Goal: Task Accomplishment & Management: Contribute content

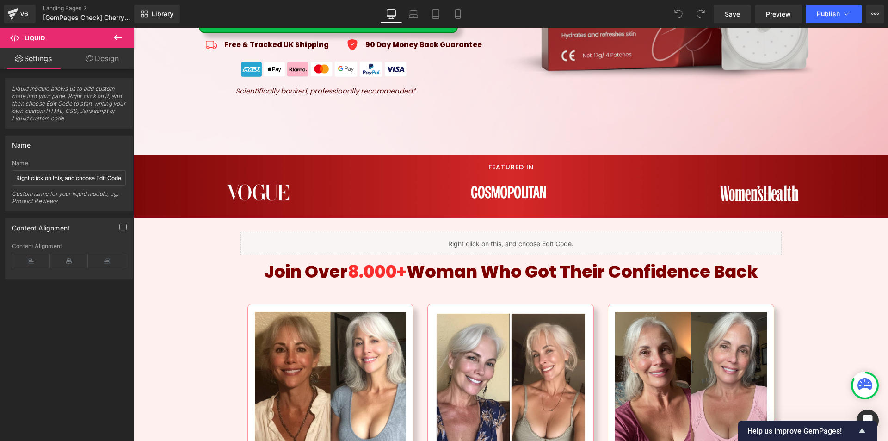
scroll to position [455, 0]
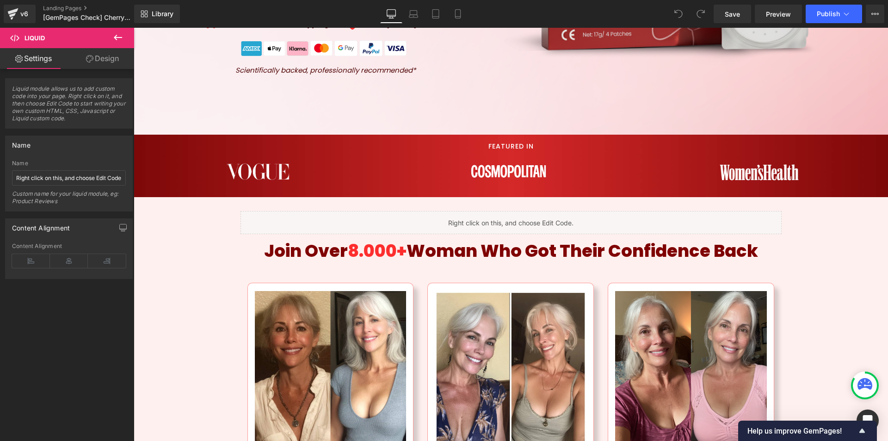
click at [501, 223] on div "Liquid" at bounding box center [511, 222] width 541 height 23
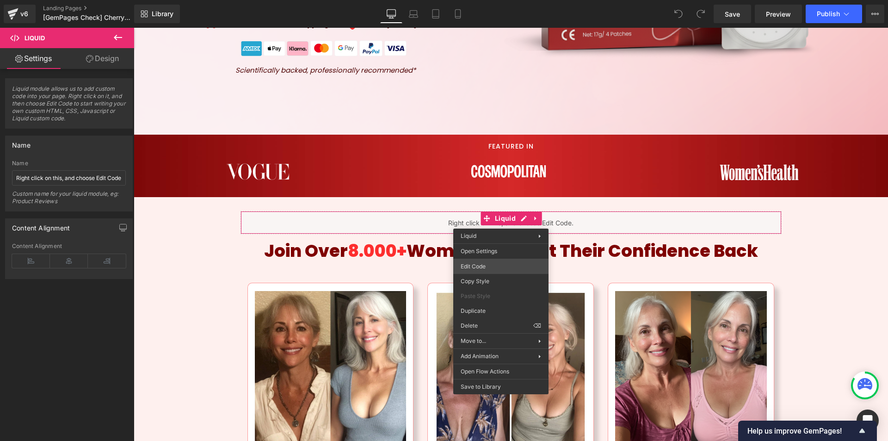
click at [475, 0] on div "You are previewing how the will restyle your page. You can not edit Elements in…" at bounding box center [444, 0] width 888 height 0
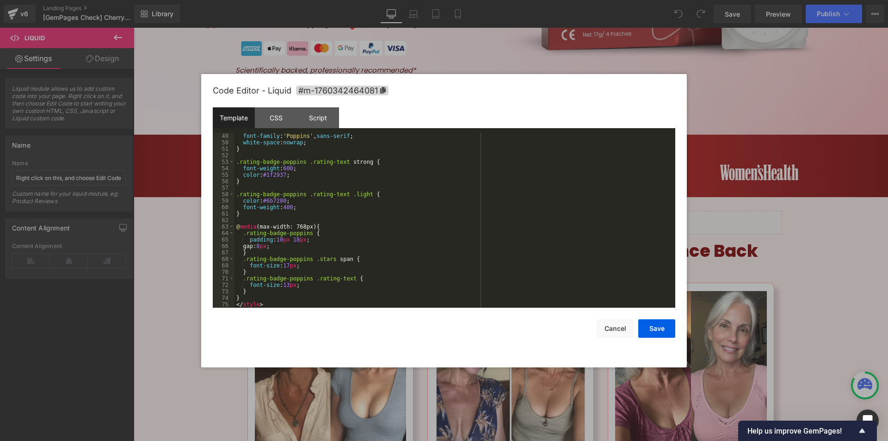
scroll to position [311, 0]
click at [620, 329] on button "Cancel" at bounding box center [615, 328] width 37 height 19
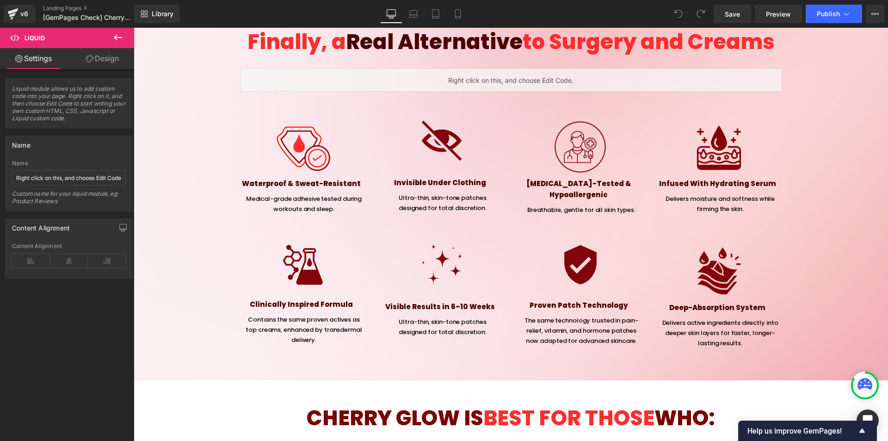
scroll to position [3142, 0]
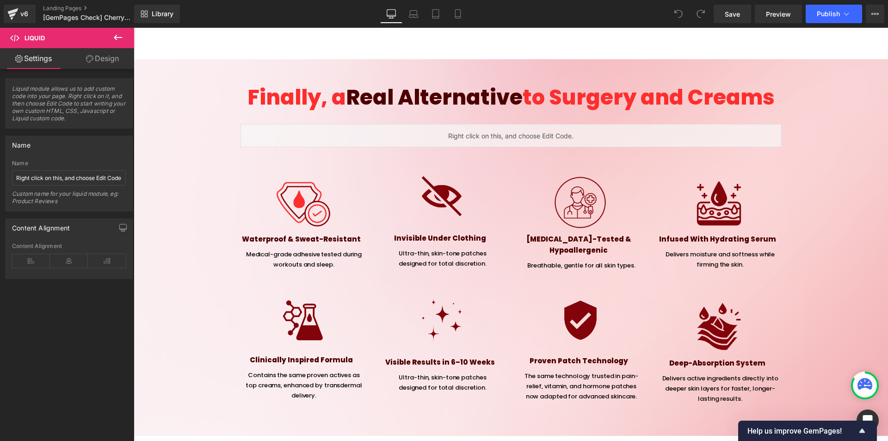
click at [512, 147] on div "Liquid" at bounding box center [511, 135] width 541 height 23
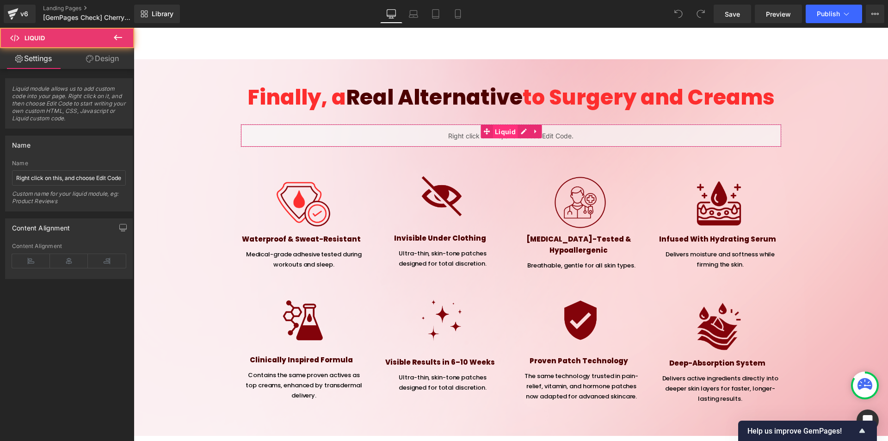
scroll to position [2999, 0]
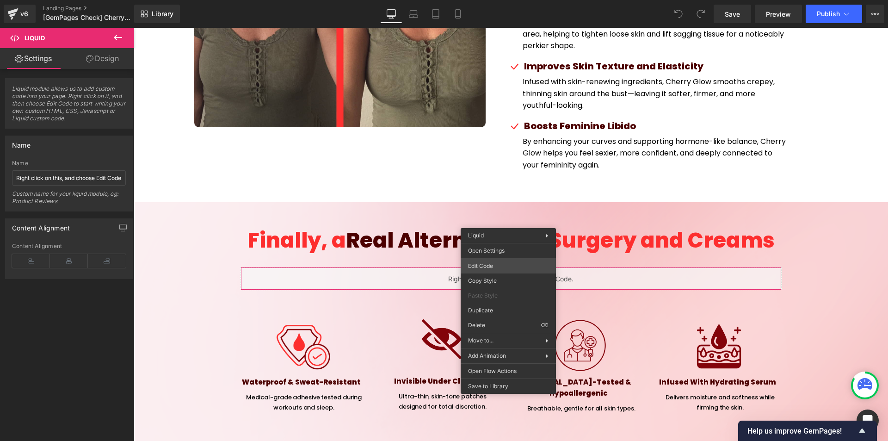
click at [481, 0] on div "You are previewing how the will restyle your page. You can not edit Elements in…" at bounding box center [444, 0] width 888 height 0
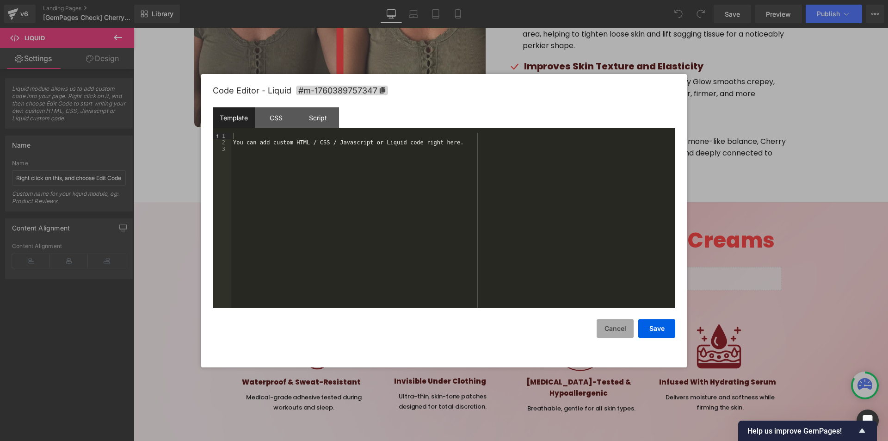
click at [607, 327] on button "Cancel" at bounding box center [615, 328] width 37 height 19
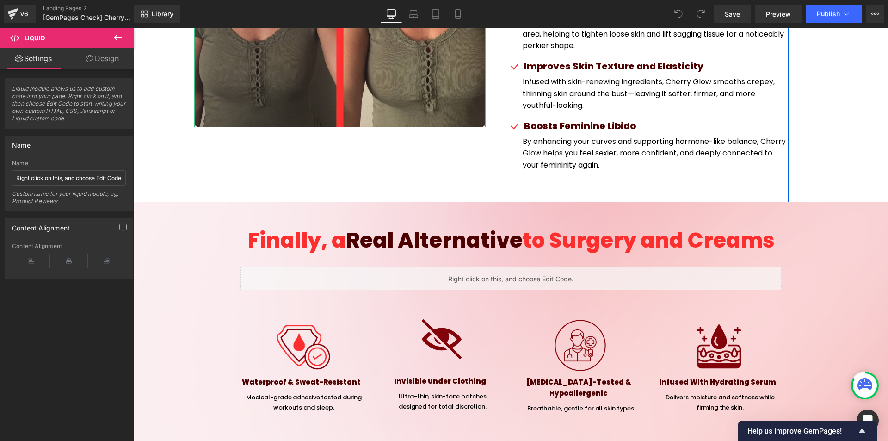
click at [454, 16] on icon at bounding box center [457, 13] width 9 height 9
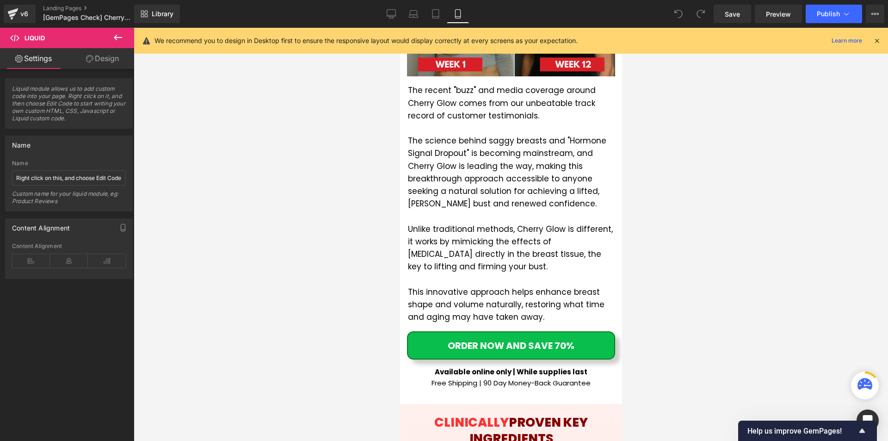
click at [876, 42] on icon at bounding box center [877, 41] width 8 height 8
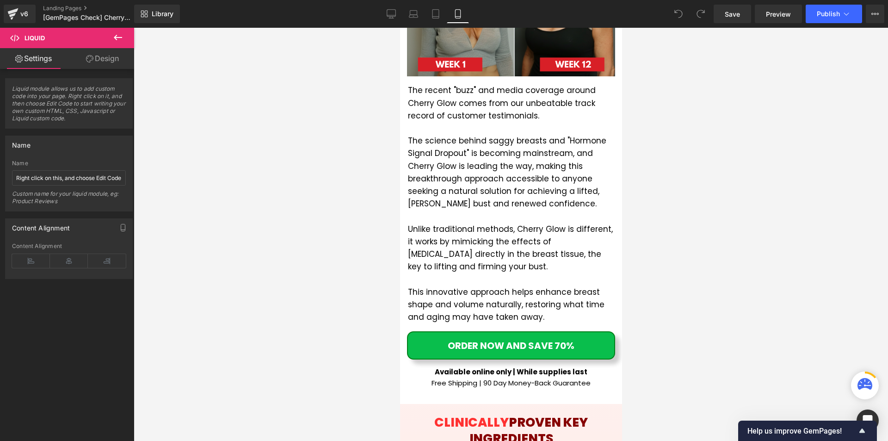
scroll to position [324, 0]
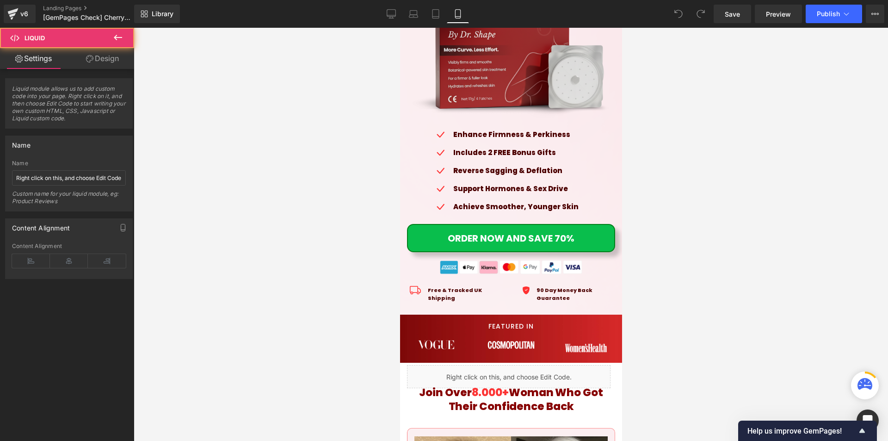
click at [495, 365] on div "Liquid" at bounding box center [509, 376] width 204 height 23
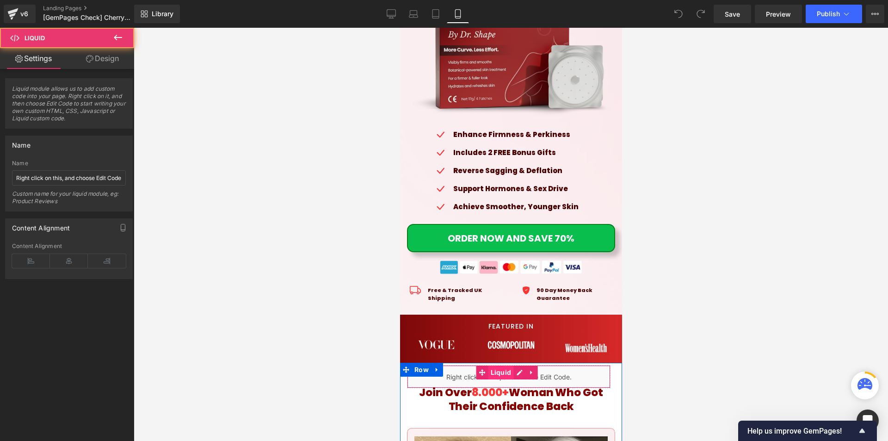
scroll to position [601, 0]
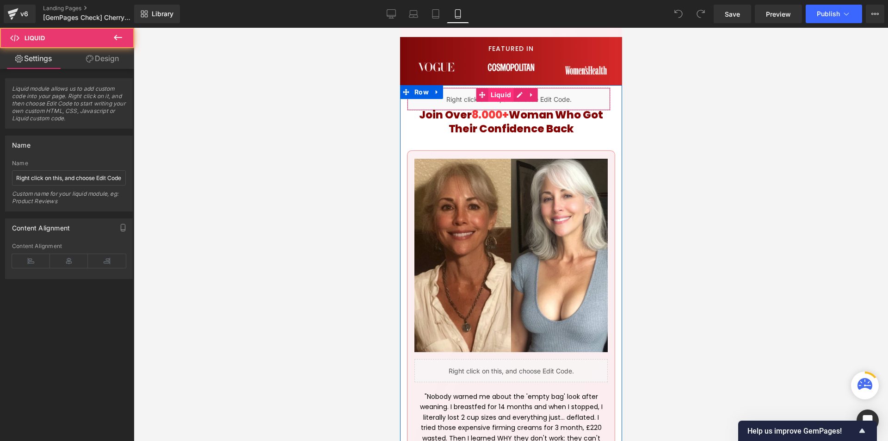
click at [479, 0] on div "You are previewing how the will restyle your page. You can not edit Elements in…" at bounding box center [444, 0] width 888 height 0
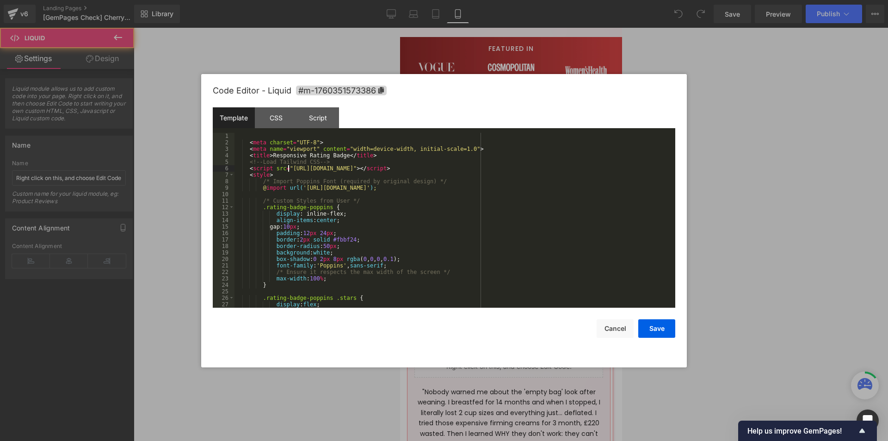
drag, startPoint x: 288, startPoint y: 168, endPoint x: 370, endPoint y: 169, distance: 81.9
click at [370, 169] on div "< meta charset = "UTF-8" > < meta name = "viewport" content = "width=device-wid…" at bounding box center [453, 227] width 437 height 188
click at [508, 101] on div "Code Editor - Liquid #m-1760351573386" at bounding box center [444, 90] width 463 height 33
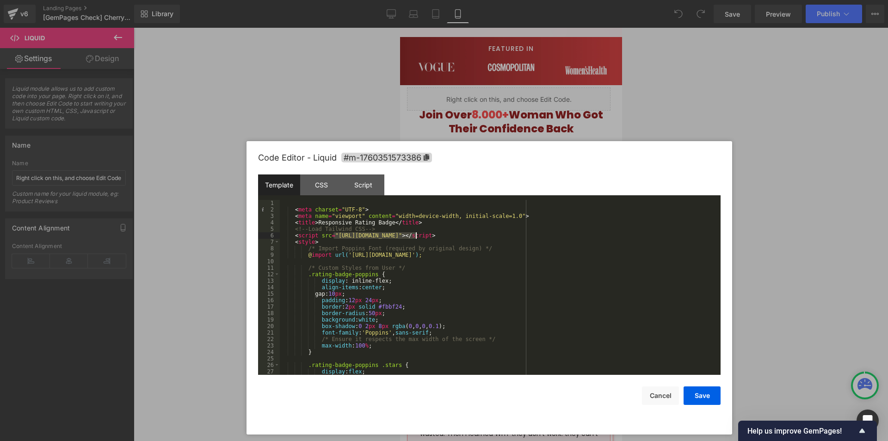
drag, startPoint x: 502, startPoint y: 101, endPoint x: 627, endPoint y: 353, distance: 281.0
click at [547, 167] on div "Code Editor - Liquid #m-1760351573386" at bounding box center [489, 157] width 463 height 33
click at [662, 392] on button "Cancel" at bounding box center [660, 395] width 37 height 19
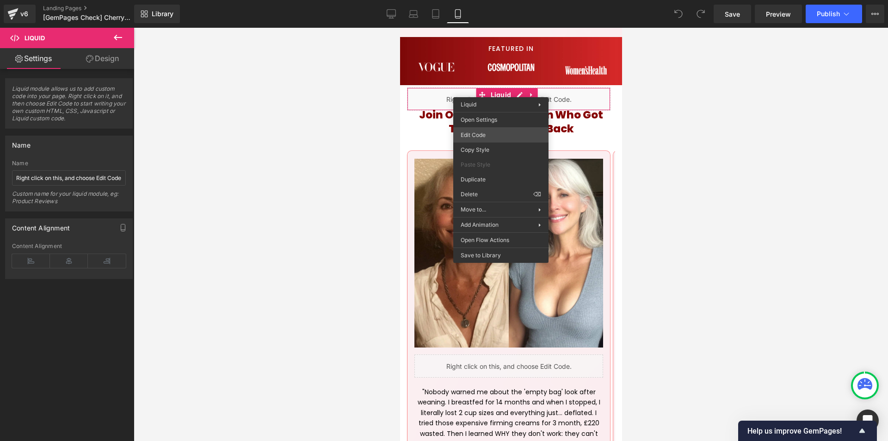
click at [484, 0] on div "You are previewing how the will restyle your page. You can not edit Elements in…" at bounding box center [444, 0] width 888 height 0
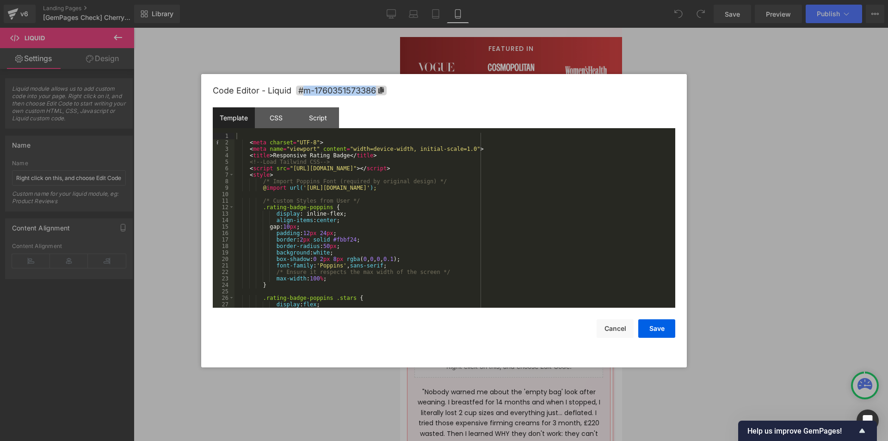
drag, startPoint x: 346, startPoint y: 90, endPoint x: 309, endPoint y: 82, distance: 37.4
click at [306, 82] on div "Code Editor - Liquid #m-1760351573386 Template CSS Script Data 1 2 3 4 5 6 7 8 …" at bounding box center [444, 220] width 463 height 293
click at [461, 96] on div "Code Editor - Liquid #m-1760351573386" at bounding box center [444, 90] width 463 height 33
click at [470, 96] on div "Code Editor - Liquid #m-1760351573386" at bounding box center [444, 90] width 463 height 33
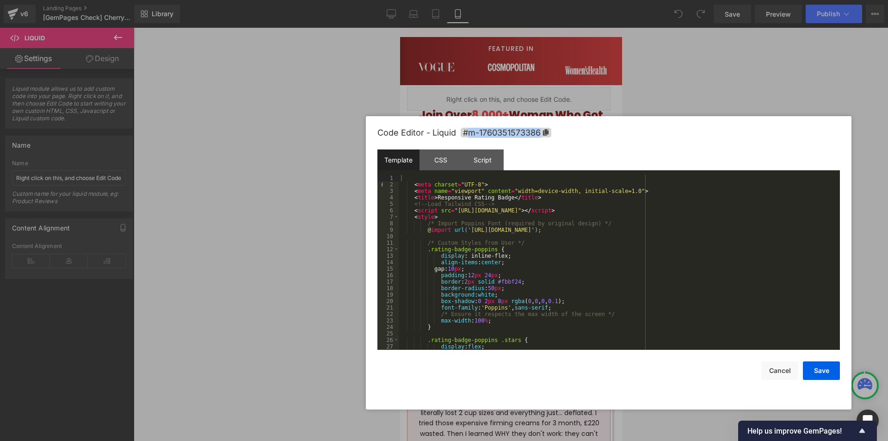
drag, startPoint x: 465, startPoint y: 96, endPoint x: 632, endPoint y: 138, distance: 172.2
click at [632, 138] on div "Code Editor - Liquid #m-1760351573386" at bounding box center [608, 132] width 463 height 33
click at [622, 143] on div "Code Editor - Liquid #m-1760351573386" at bounding box center [608, 132] width 463 height 33
click at [536, 166] on div "Template CSS Script Data" at bounding box center [608, 161] width 463 height 25
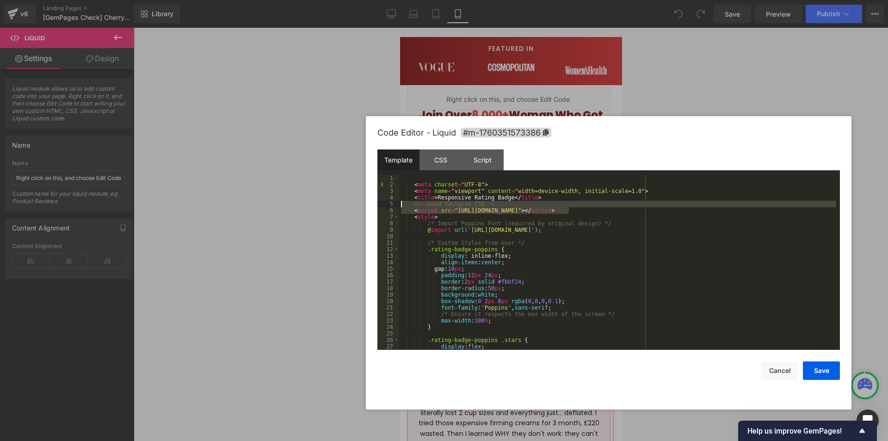
drag, startPoint x: 567, startPoint y: 208, endPoint x: 390, endPoint y: 203, distance: 176.3
click at [390, 203] on pre "1 2 3 4 5 6 7 8 9 10 11 12 13 14 15 16 17 18 19 20 21 22 23 24 25 26 27 28 < me…" at bounding box center [608, 262] width 463 height 175
click at [544, 211] on div "< meta charset = "UTF-8" > < meta name = "viewport" content = "width=device-wid…" at bounding box center [617, 262] width 437 height 175
drag, startPoint x: 571, startPoint y: 211, endPoint x: 397, endPoint y: 205, distance: 174.0
click at [397, 205] on pre "1 2 3 4 5 6 7 8 9 10 11 12 13 14 15 16 17 18 19 20 21 22 23 24 25 26 27 28 < me…" at bounding box center [608, 262] width 463 height 175
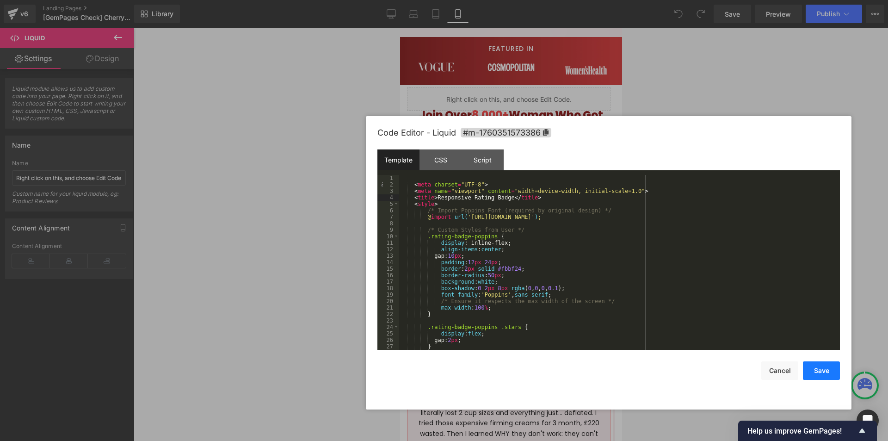
click at [818, 368] on button "Save" at bounding box center [821, 370] width 37 height 19
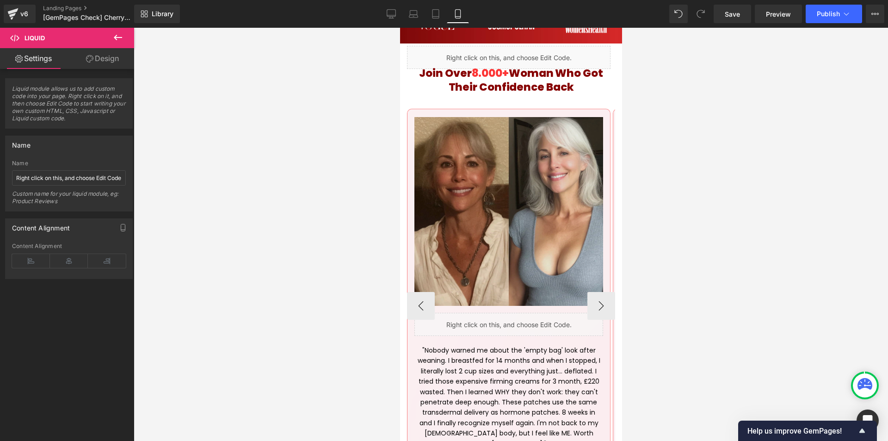
scroll to position [740, 0]
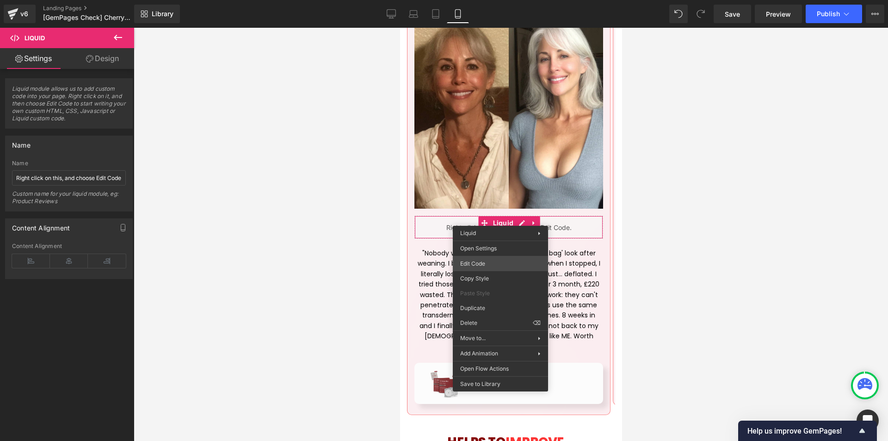
click at [472, 0] on div "You are previewing how the will restyle your page. You can not edit Elements in…" at bounding box center [444, 0] width 888 height 0
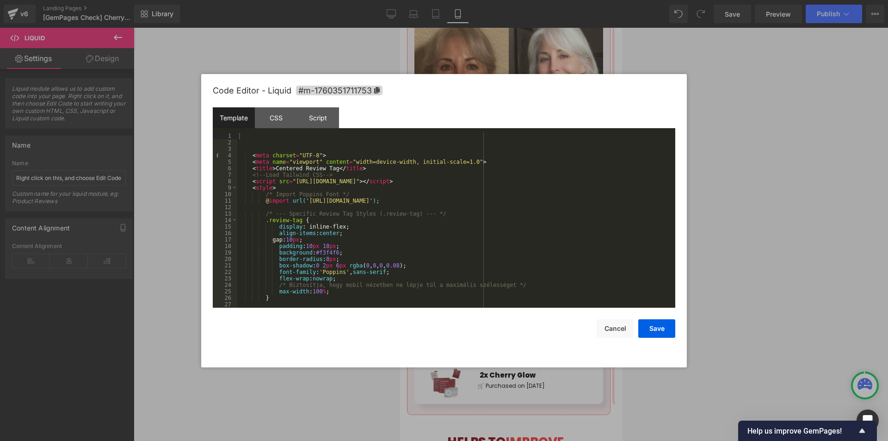
scroll to position [740, 0]
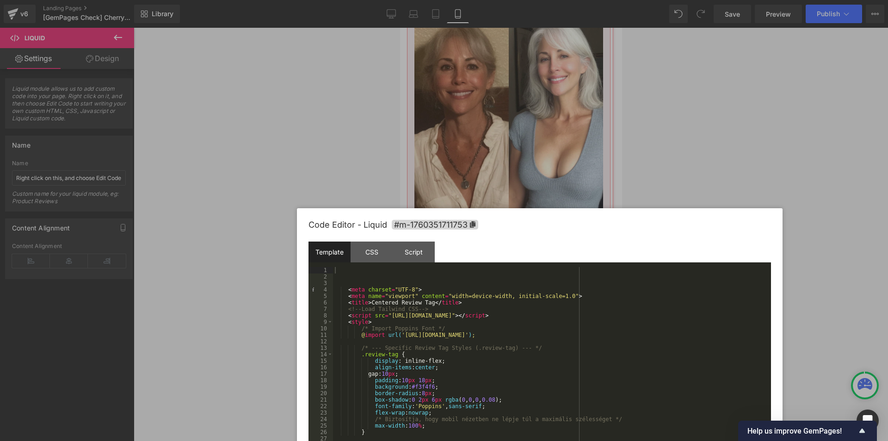
drag, startPoint x: 442, startPoint y: 93, endPoint x: 538, endPoint y: 228, distance: 164.8
click at [538, 228] on div "Code Editor - Liquid #m-1760351711753" at bounding box center [540, 224] width 463 height 33
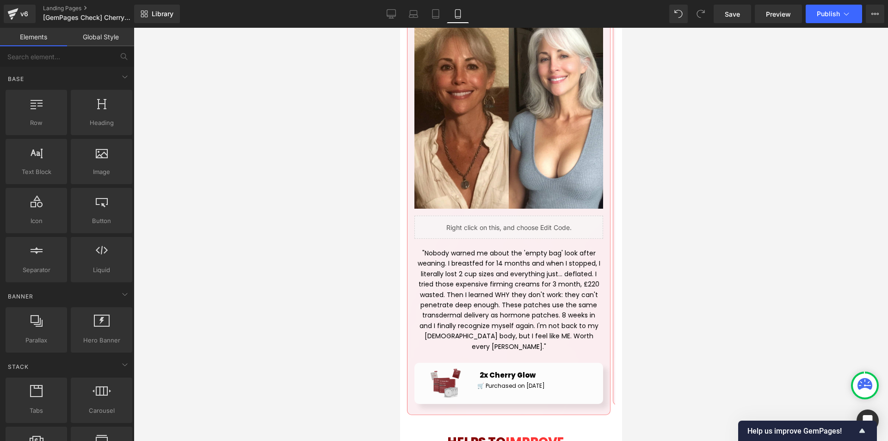
click at [643, 253] on div at bounding box center [511, 234] width 755 height 413
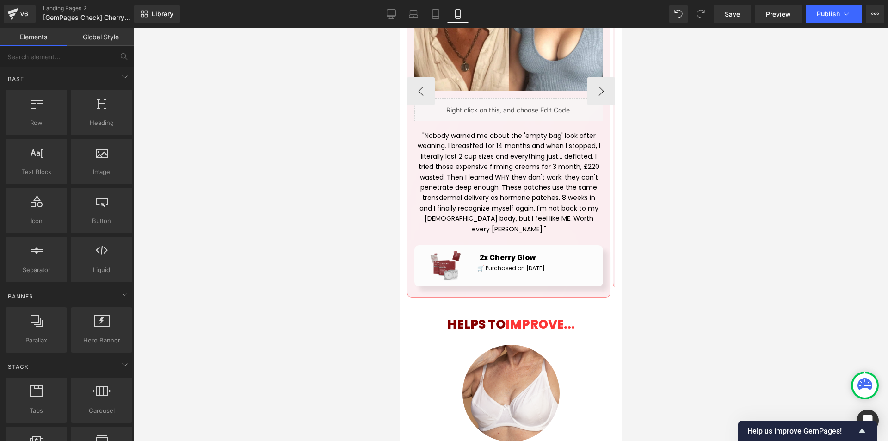
scroll to position [879, 0]
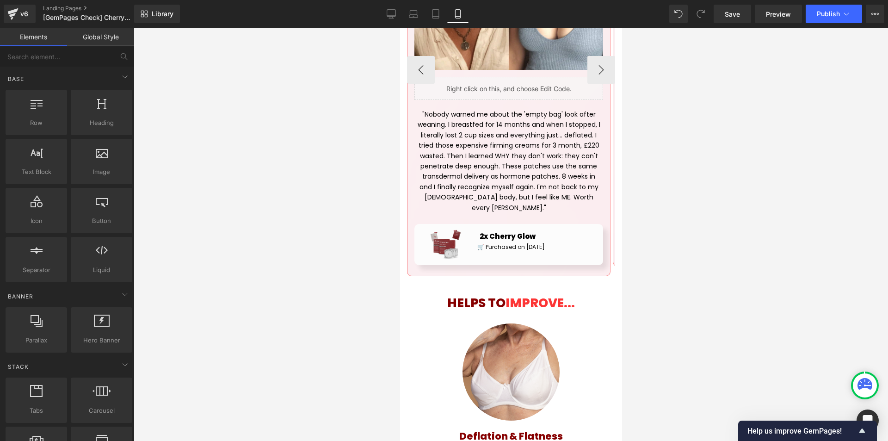
click at [502, 81] on div "Liquid" at bounding box center [508, 88] width 189 height 23
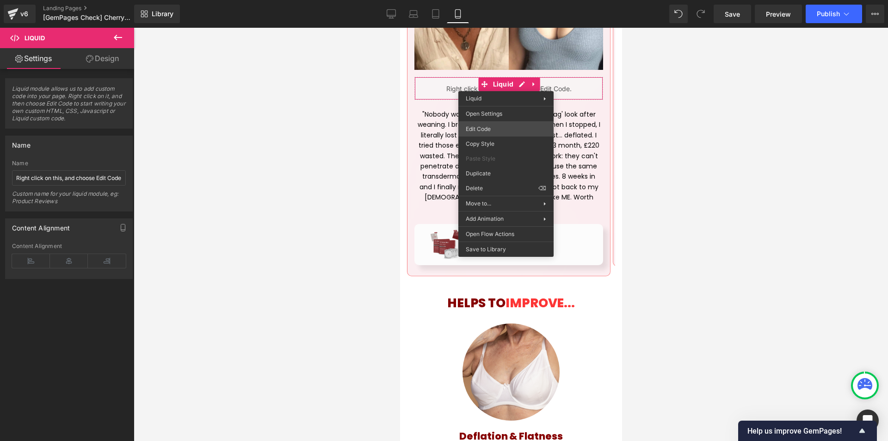
click at [483, 0] on div "You are previewing how the will restyle your page. You can not edit Elements in…" at bounding box center [444, 0] width 888 height 0
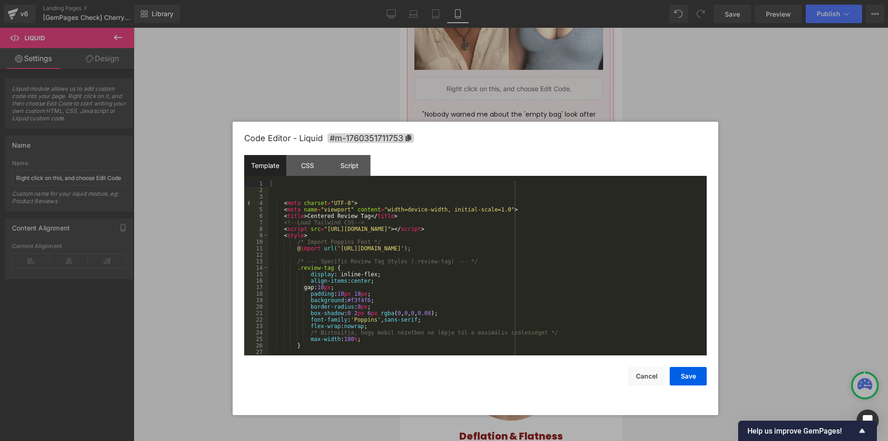
drag, startPoint x: 520, startPoint y: 91, endPoint x: 552, endPoint y: 139, distance: 57.1
click at [552, 139] on div "Code Editor - Liquid #m-1760351711753" at bounding box center [475, 138] width 463 height 33
click at [394, 223] on div "< meta charset = "UTF-8" > < meta name = "viewport" content = "width=device-wid…" at bounding box center [486, 274] width 434 height 188
drag, startPoint x: 421, startPoint y: 227, endPoint x: 250, endPoint y: 223, distance: 170.7
click at [250, 223] on pre "1 2 3 4 5 6 7 8 9 10 11 12 13 14 15 16 17 18 19 20 21 22 23 24 25 26 27 28 < me…" at bounding box center [475, 267] width 463 height 175
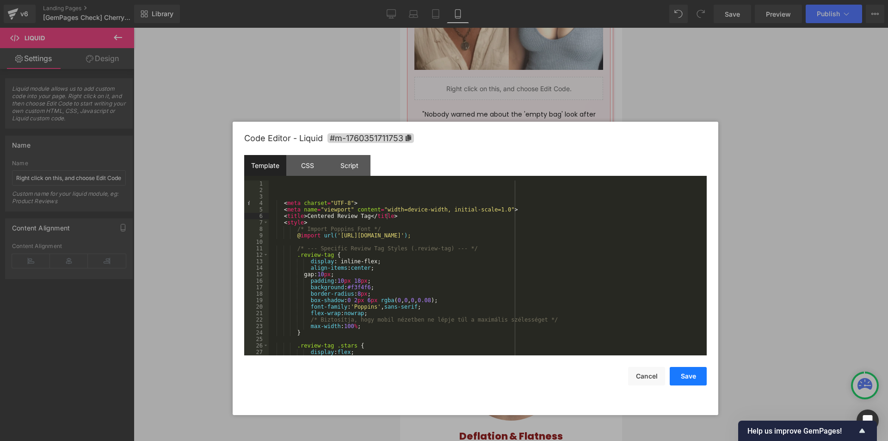
drag, startPoint x: 684, startPoint y: 377, endPoint x: 125, endPoint y: 147, distance: 604.3
click at [684, 377] on button "Save" at bounding box center [688, 376] width 37 height 19
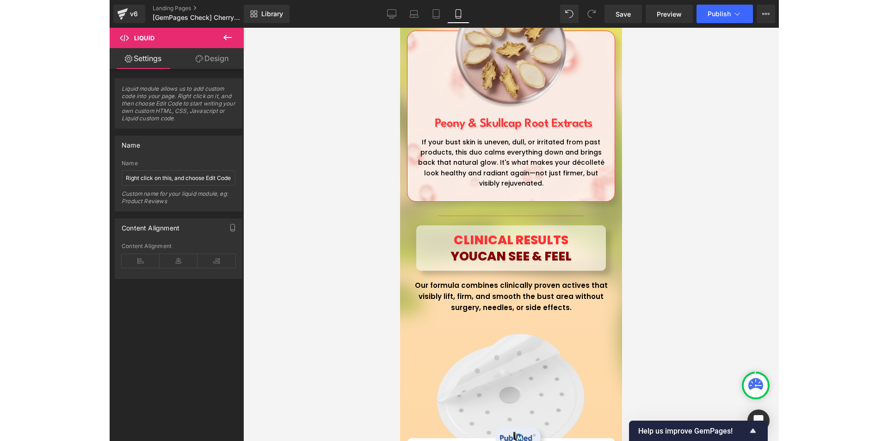
scroll to position [4025, 0]
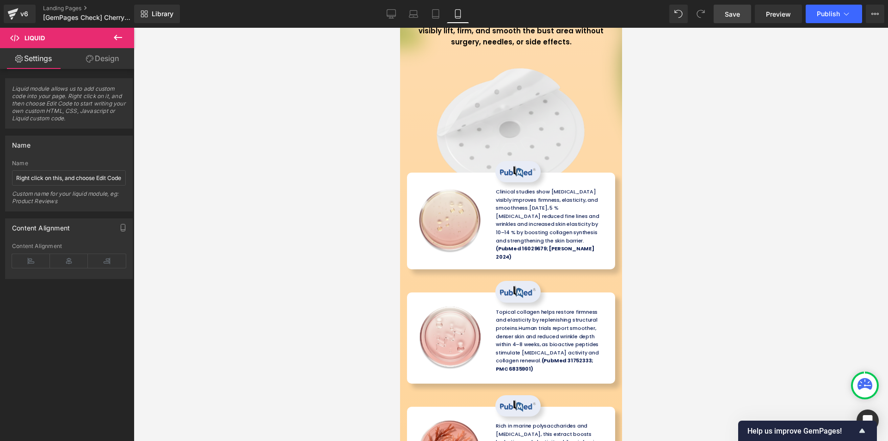
click at [730, 20] on link "Save" at bounding box center [732, 14] width 37 height 19
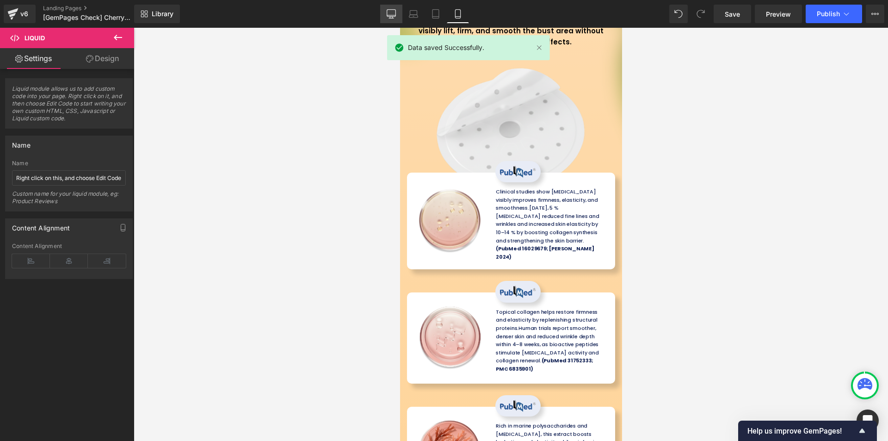
drag, startPoint x: 395, startPoint y: 8, endPoint x: 715, endPoint y: 148, distance: 349.5
click at [395, 8] on link "Desktop" at bounding box center [391, 14] width 22 height 19
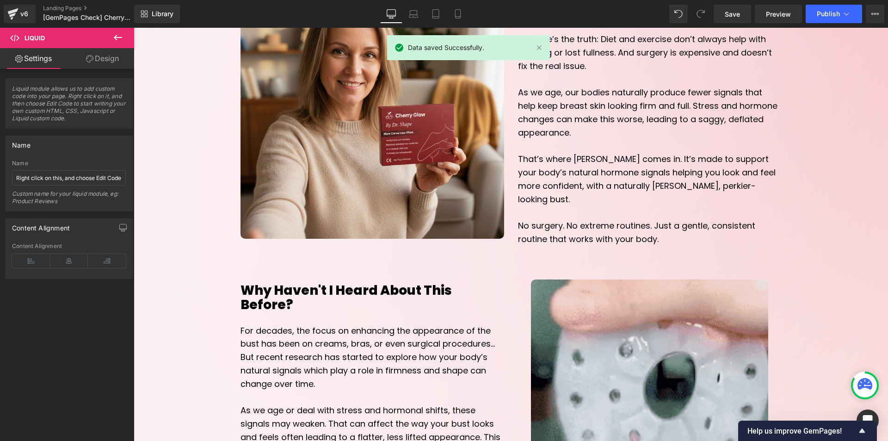
scroll to position [0, 0]
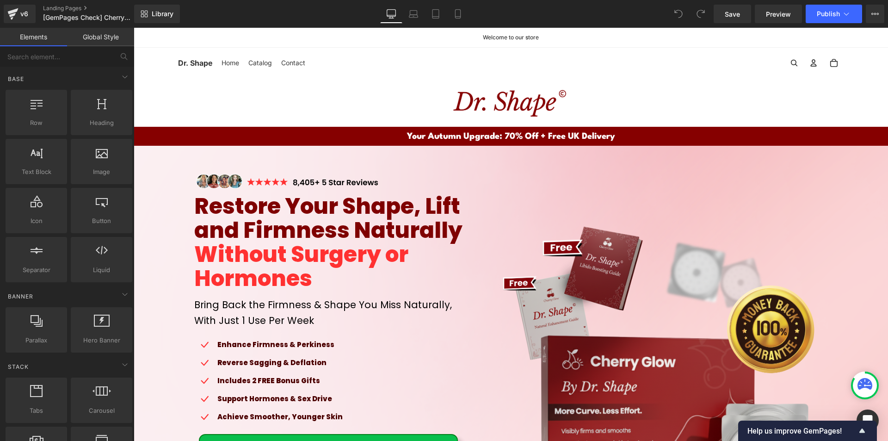
scroll to position [324, 0]
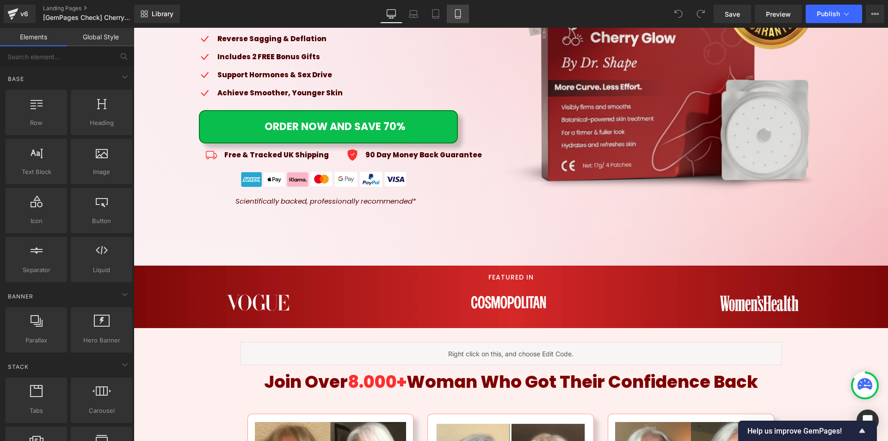
click at [457, 17] on icon at bounding box center [457, 17] width 5 height 0
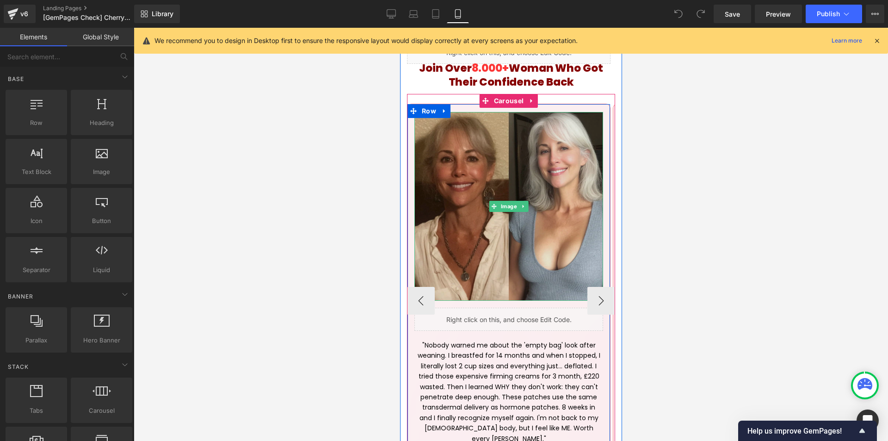
scroll to position [648, 0]
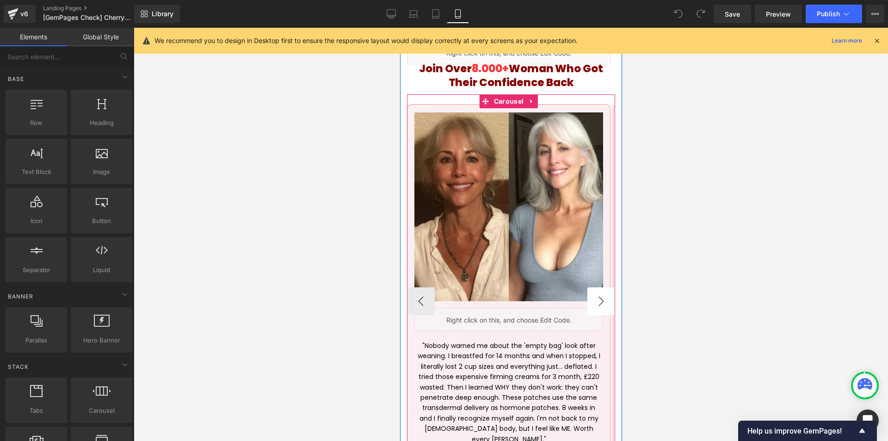
click at [597, 294] on button "›" at bounding box center [601, 301] width 28 height 28
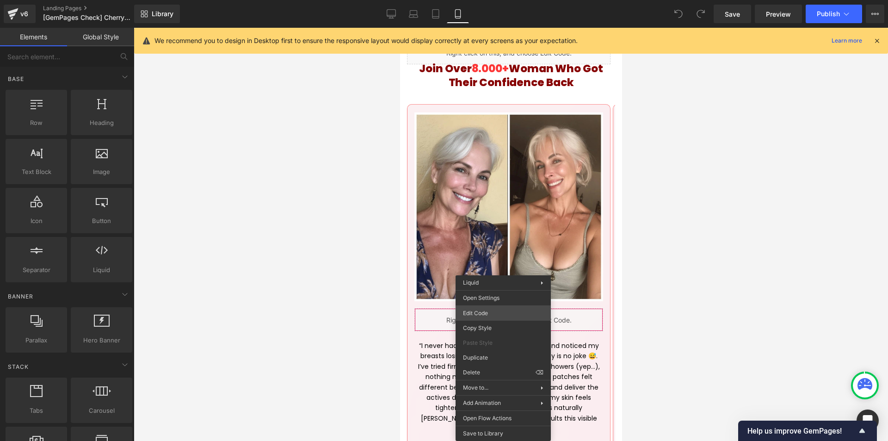
click at [484, 0] on div "You are previewing how the will restyle your page. You can not edit Elements in…" at bounding box center [444, 0] width 888 height 0
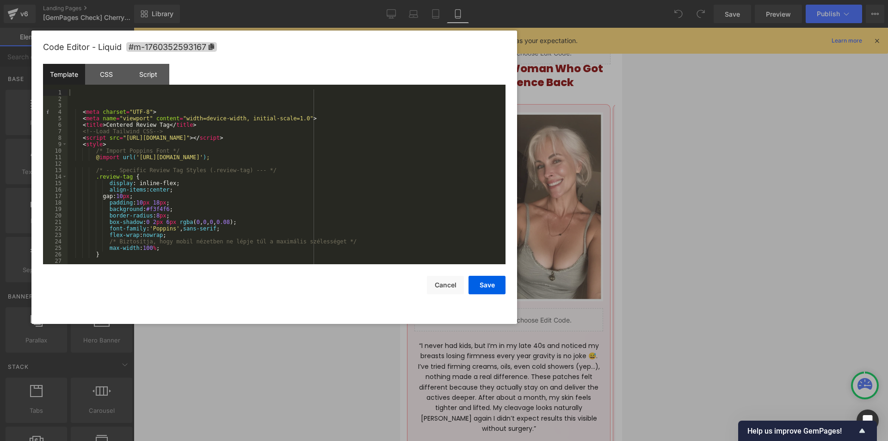
drag, startPoint x: 476, startPoint y: 96, endPoint x: 302, endPoint y: 86, distance: 174.2
click at [302, 64] on div "Code Editor - Liquid #m-1760352593167" at bounding box center [274, 47] width 463 height 33
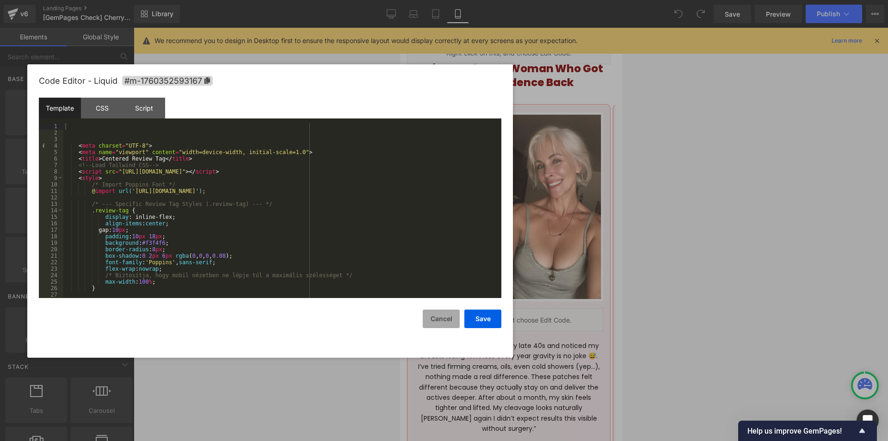
click at [440, 320] on button "Cancel" at bounding box center [441, 318] width 37 height 19
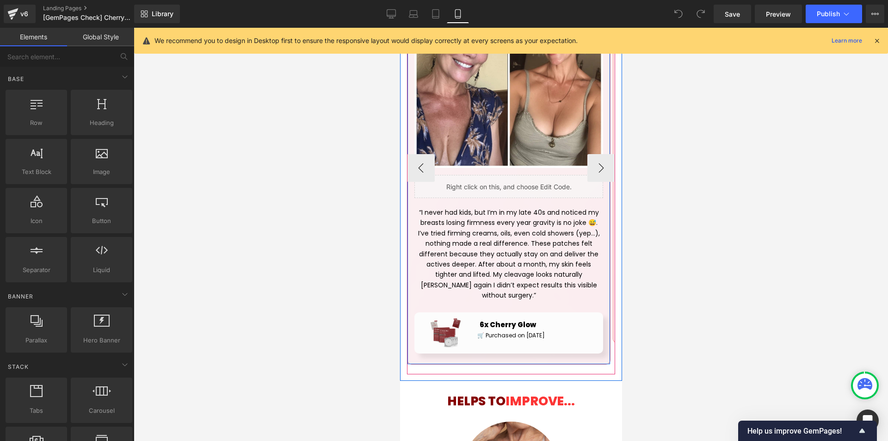
scroll to position [786, 0]
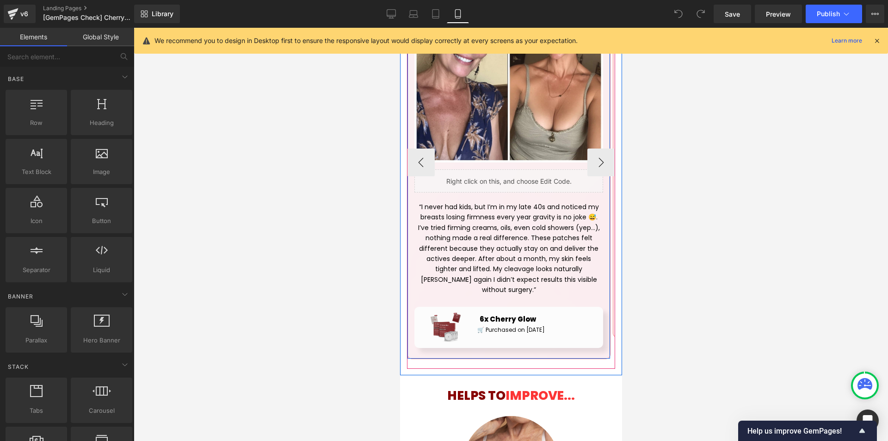
click at [503, 174] on div "Liquid" at bounding box center [508, 180] width 189 height 23
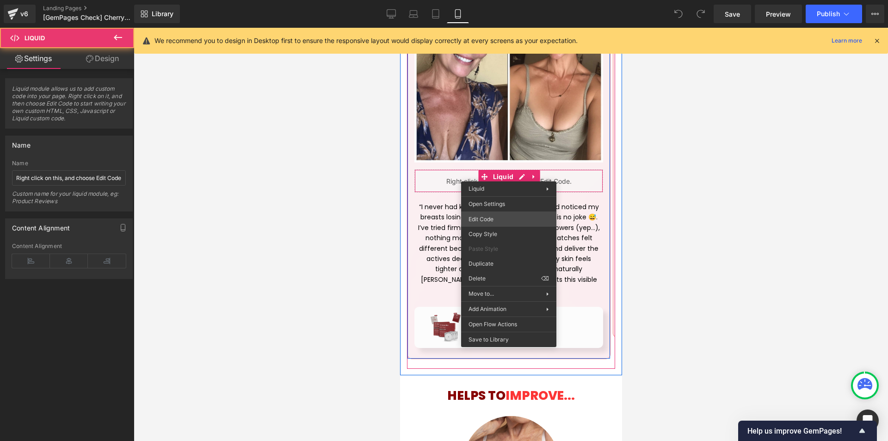
click at [486, 0] on div "You are previewing how the will restyle your page. You can not edit Elements in…" at bounding box center [444, 0] width 888 height 0
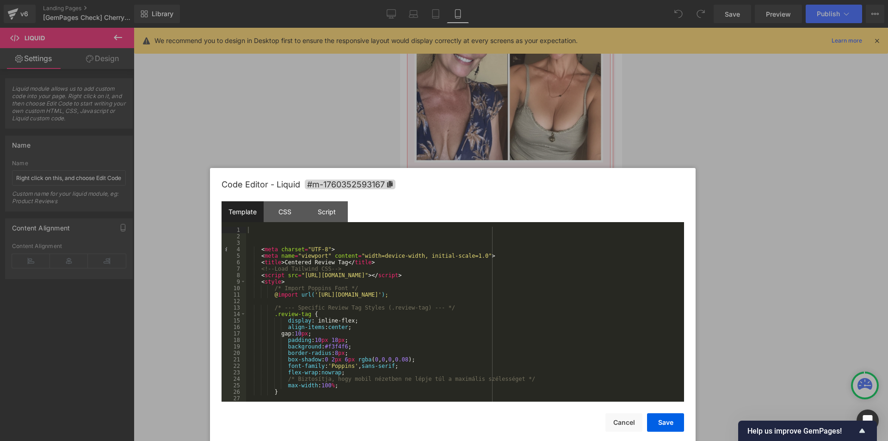
drag, startPoint x: 506, startPoint y: 134, endPoint x: 501, endPoint y: 195, distance: 61.7
click at [501, 192] on div "Code Editor - Liquid #m-1760352593167" at bounding box center [453, 184] width 463 height 33
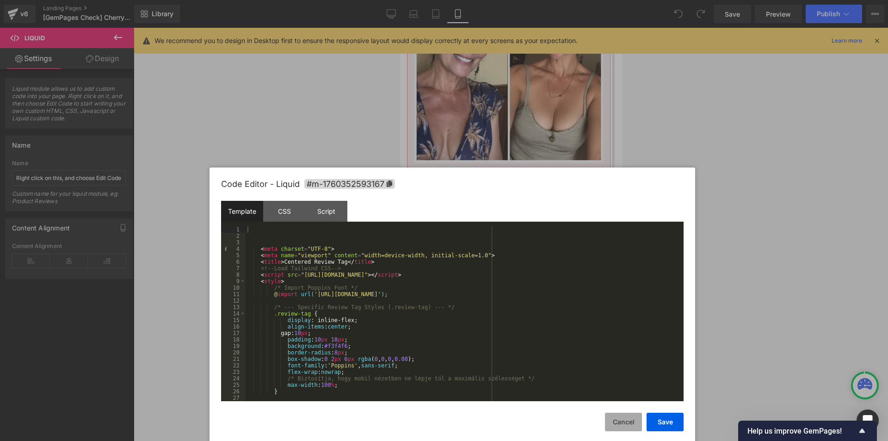
click at [623, 420] on button "Cancel" at bounding box center [623, 422] width 37 height 19
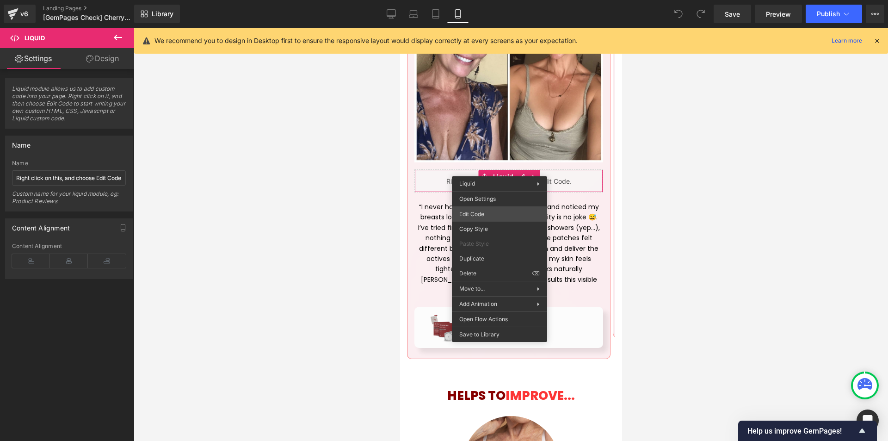
click at [473, 0] on div "You are previewing how the will restyle your page. You can not edit Elements in…" at bounding box center [444, 0] width 888 height 0
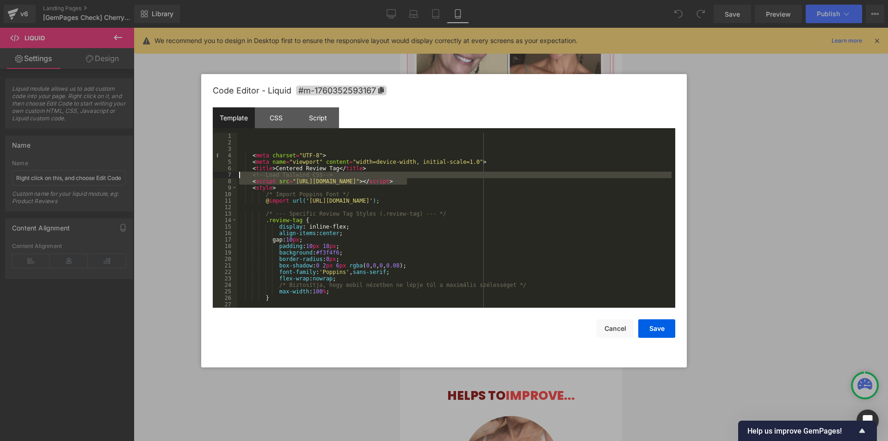
drag, startPoint x: 421, startPoint y: 181, endPoint x: 220, endPoint y: 173, distance: 200.9
click at [220, 173] on pre "1 2 3 4 5 6 7 8 9 10 11 12 13 14 15 16 17 18 19 20 21 22 23 24 25 26 27 28 < me…" at bounding box center [444, 220] width 463 height 175
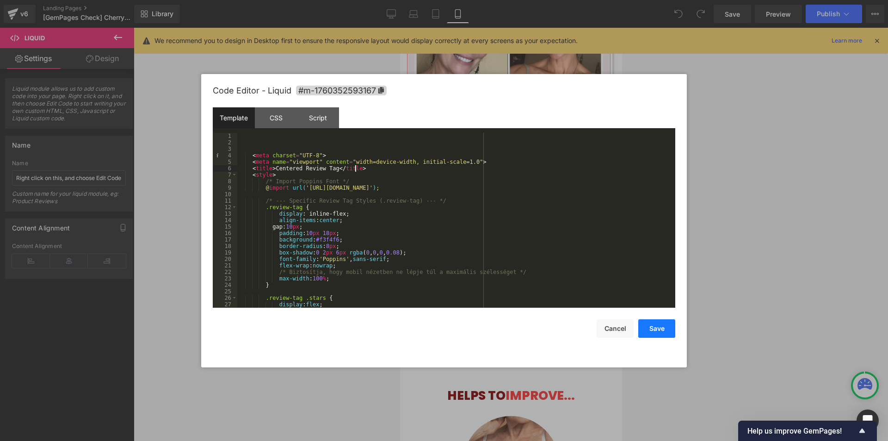
click at [656, 328] on button "Save" at bounding box center [656, 328] width 37 height 19
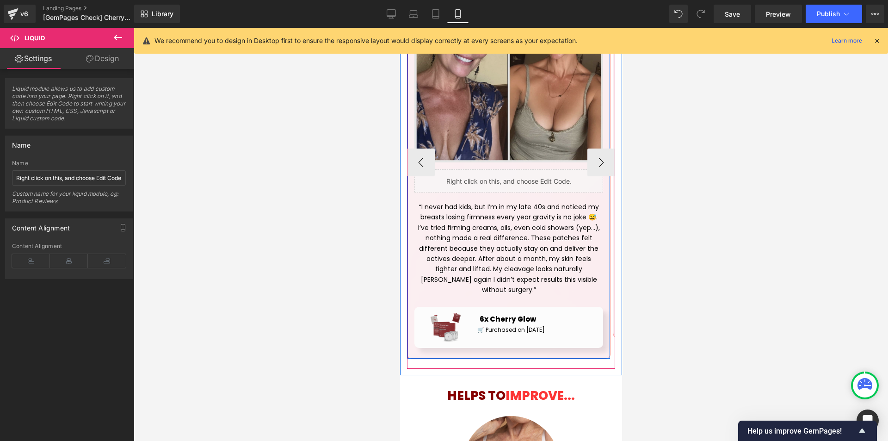
scroll to position [694, 0]
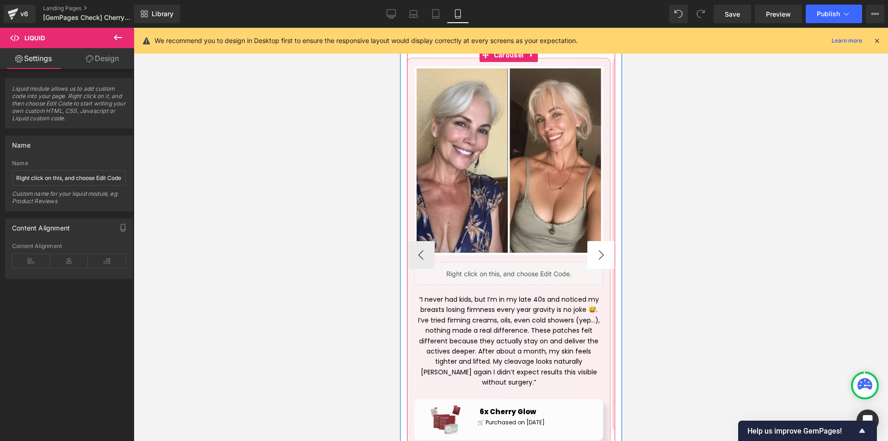
click at [590, 241] on button "›" at bounding box center [601, 255] width 28 height 28
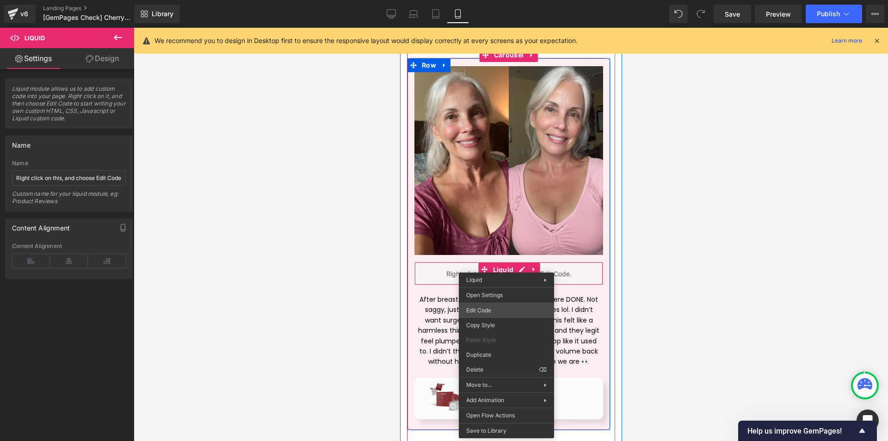
click at [481, 0] on div "You are previewing how the will restyle your page. You can not edit Elements in…" at bounding box center [444, 0] width 888 height 0
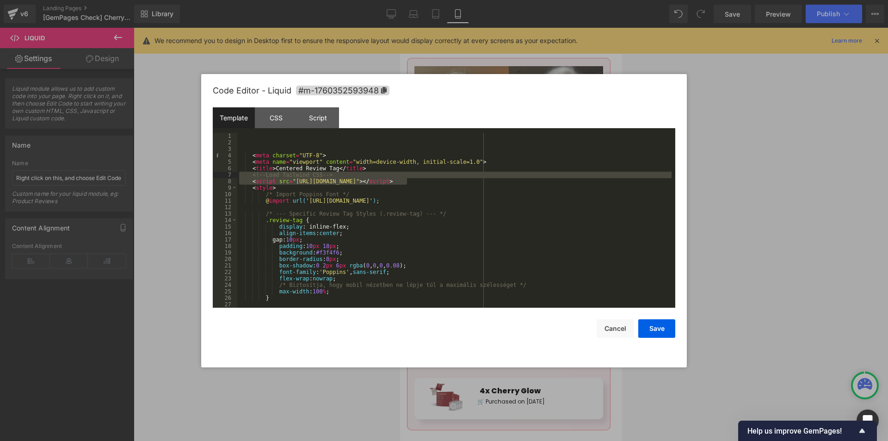
drag, startPoint x: 424, startPoint y: 180, endPoint x: 241, endPoint y: 176, distance: 183.3
click at [241, 176] on div "< meta charset = "UTF-8" > < meta name = "viewport" content = "width=device-wid…" at bounding box center [454, 227] width 434 height 188
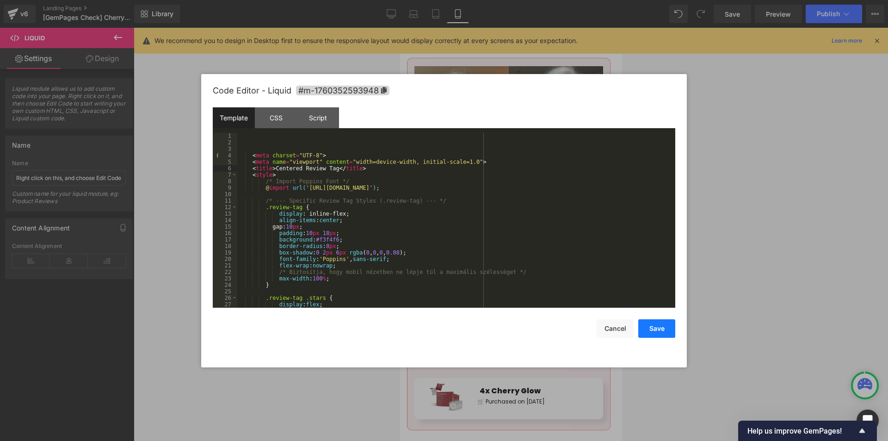
drag, startPoint x: 655, startPoint y: 326, endPoint x: 172, endPoint y: 202, distance: 498.6
click at [655, 326] on button "Save" at bounding box center [656, 328] width 37 height 19
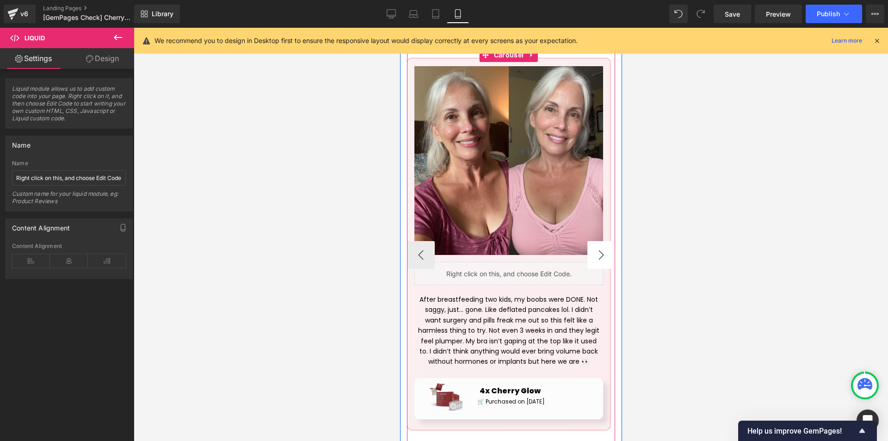
click at [592, 241] on button "›" at bounding box center [601, 255] width 28 height 28
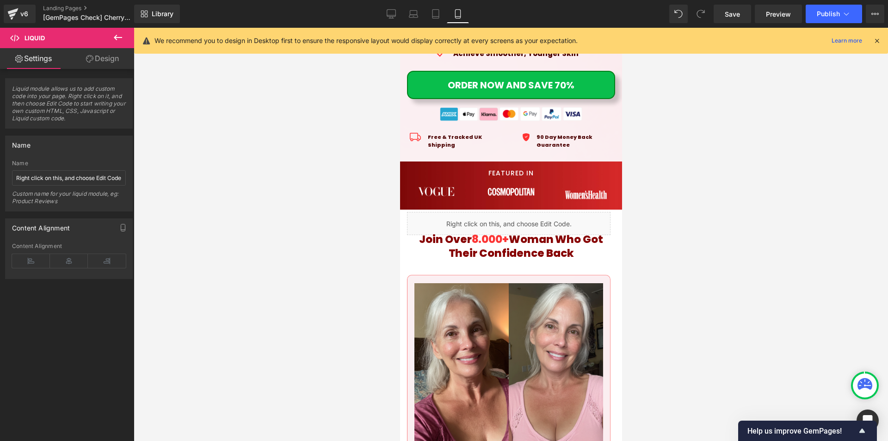
scroll to position [555, 0]
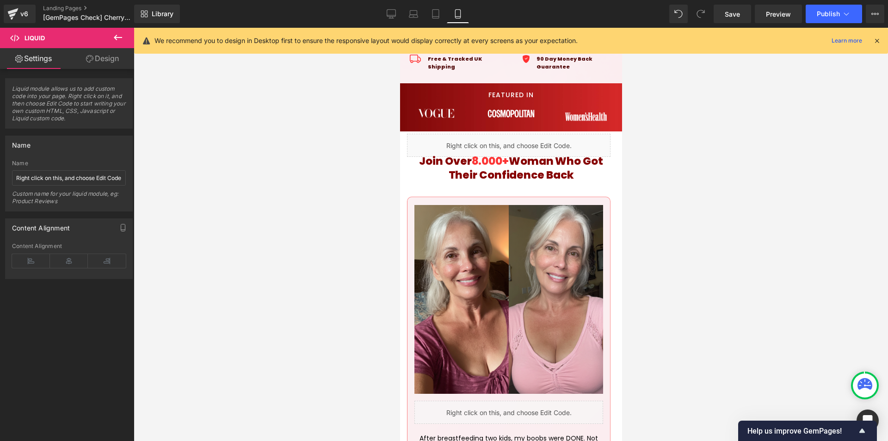
click at [880, 43] on icon at bounding box center [877, 41] width 8 height 8
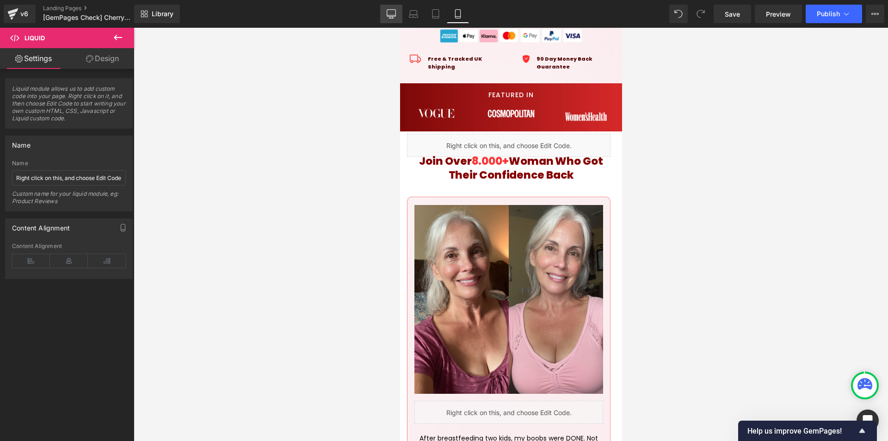
click at [390, 18] on icon at bounding box center [391, 18] width 5 height 0
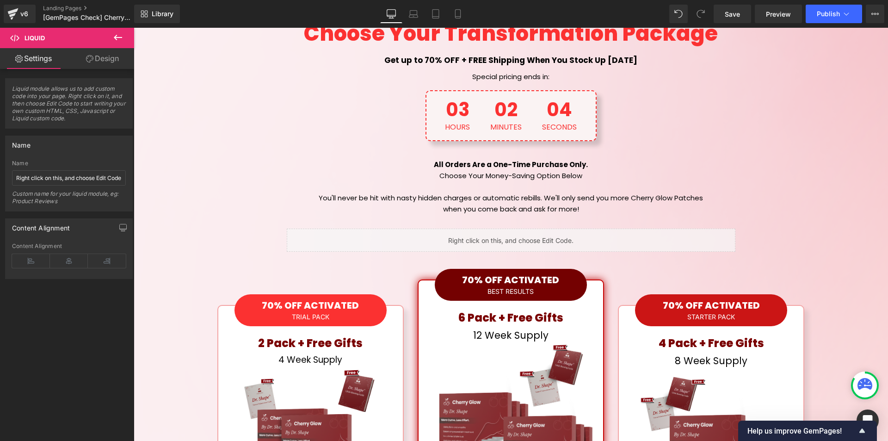
scroll to position [6188, 0]
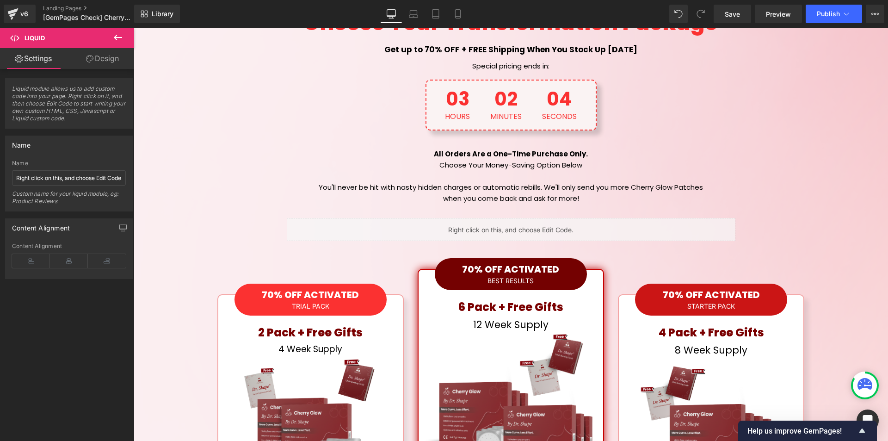
click at [500, 218] on div "Liquid" at bounding box center [511, 229] width 449 height 23
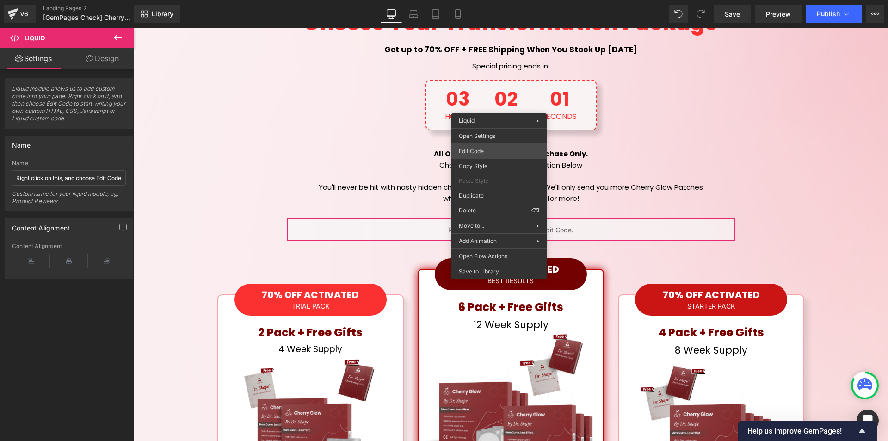
click at [475, 0] on div "You are previewing how the will restyle your page. You can not edit Elements in…" at bounding box center [444, 0] width 888 height 0
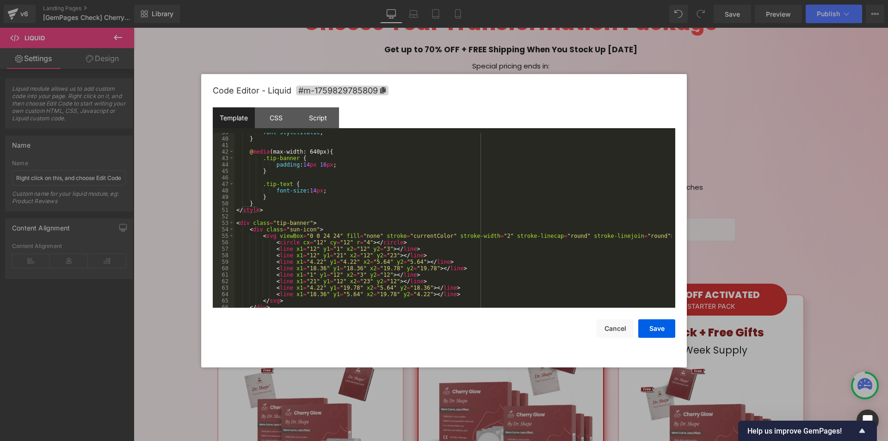
scroll to position [278, 0]
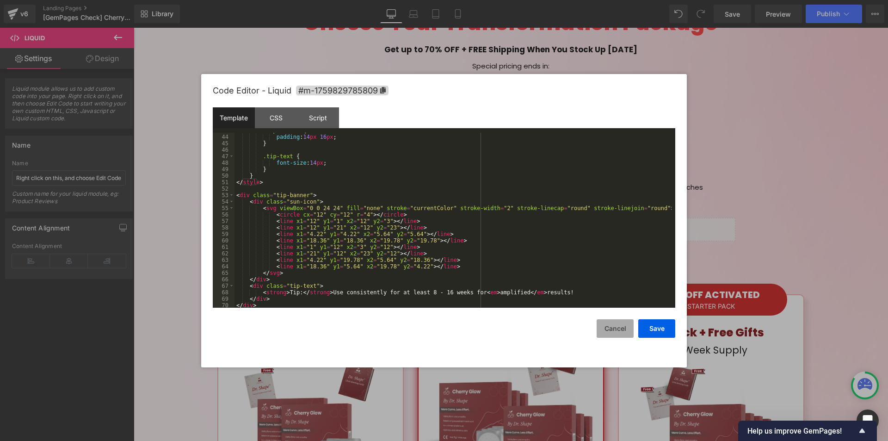
click at [616, 325] on button "Cancel" at bounding box center [615, 328] width 37 height 19
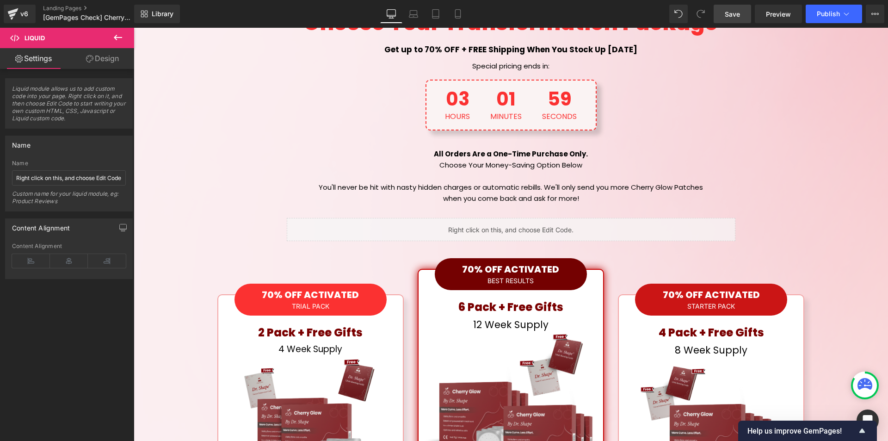
click at [736, 17] on span "Save" at bounding box center [732, 14] width 15 height 10
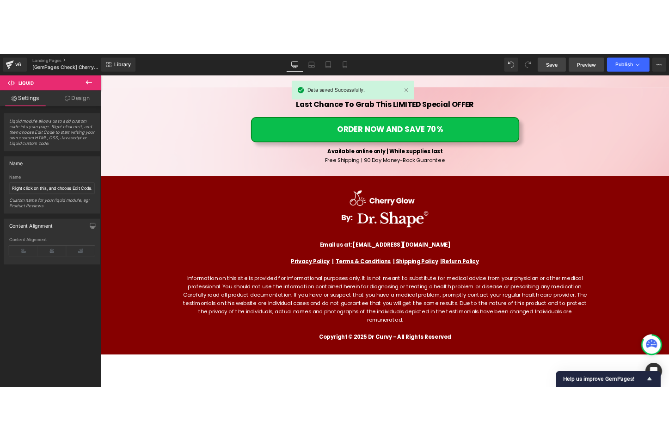
scroll to position [8454, 0]
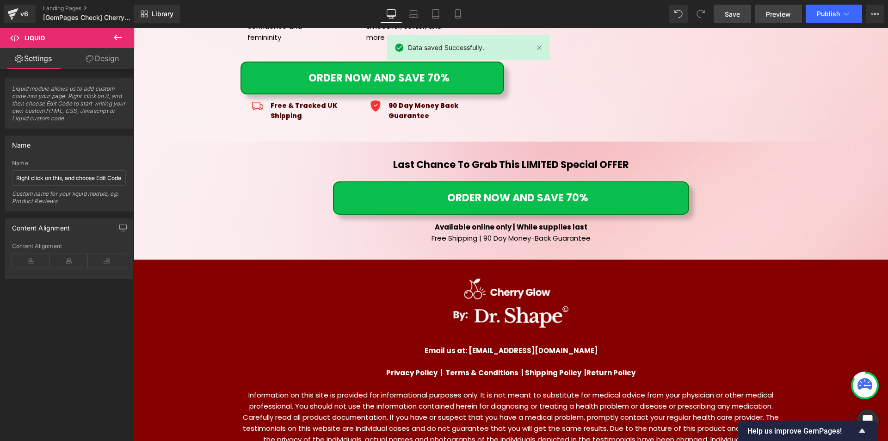
click at [774, 14] on span "Preview" at bounding box center [778, 14] width 25 height 10
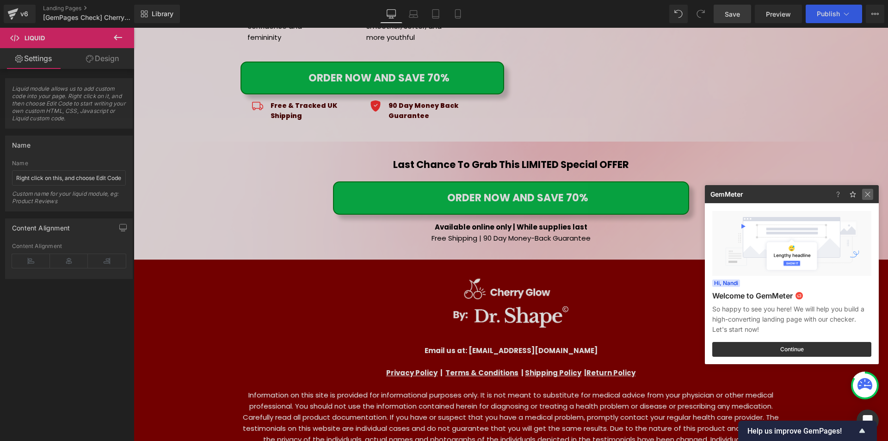
drag, startPoint x: 866, startPoint y: 198, endPoint x: 724, endPoint y: 162, distance: 145.4
click at [866, 198] on img at bounding box center [867, 194] width 11 height 11
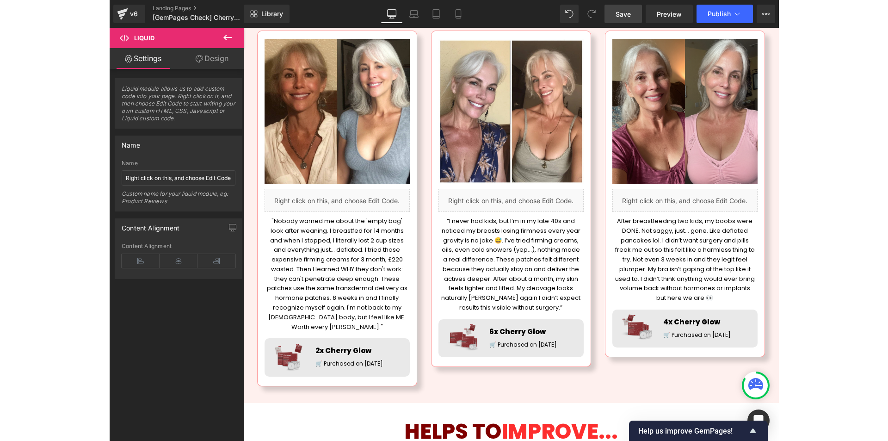
scroll to position [682, 0]
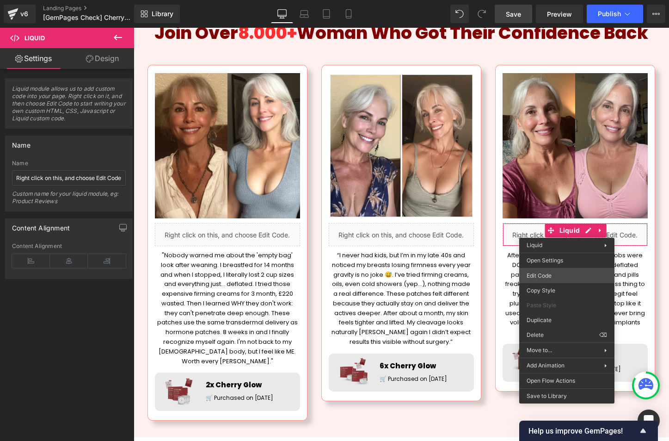
click at [539, 0] on div "You are previewing how the will restyle your page. You can not edit Elements in…" at bounding box center [334, 0] width 669 height 0
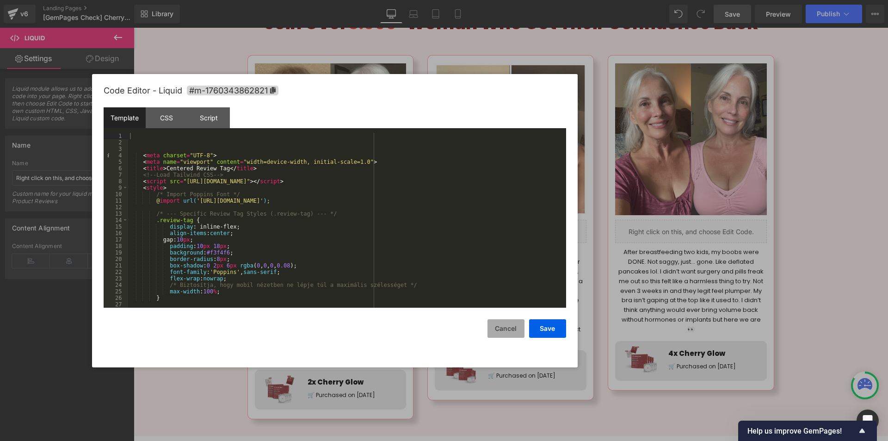
click at [502, 331] on button "Cancel" at bounding box center [506, 328] width 37 height 19
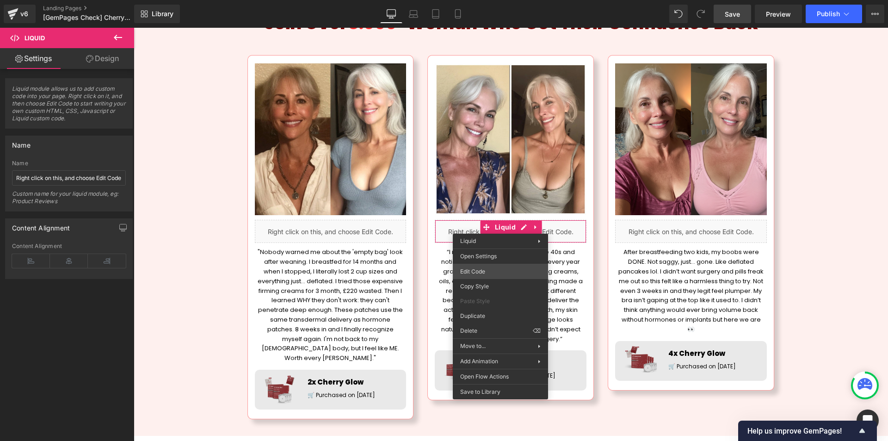
click at [475, 0] on div "You are previewing how the will restyle your page. You can not edit Elements in…" at bounding box center [444, 0] width 888 height 0
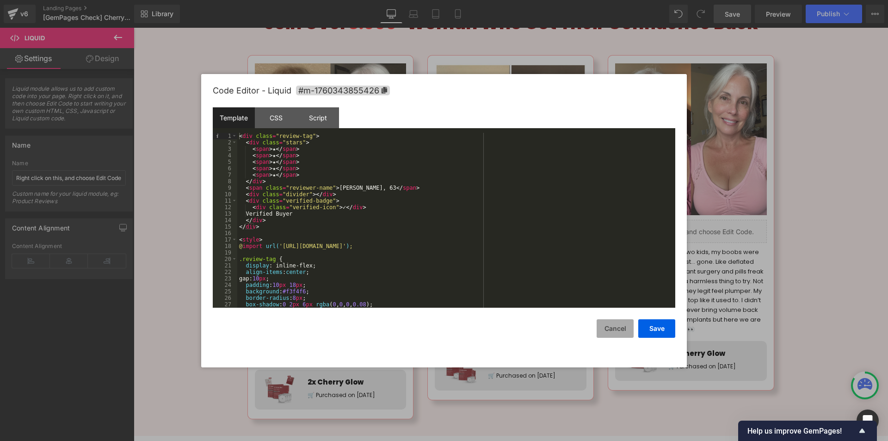
click at [605, 333] on button "Cancel" at bounding box center [615, 328] width 37 height 19
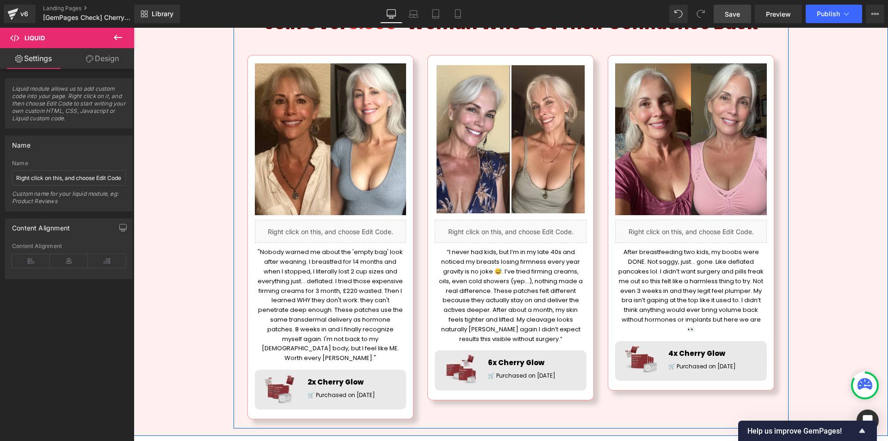
click at [235, 102] on div "Liquid Join Over 8.000+ Woman Who Got Their Confidence Back Heading Image Liqui…" at bounding box center [511, 203] width 555 height 440
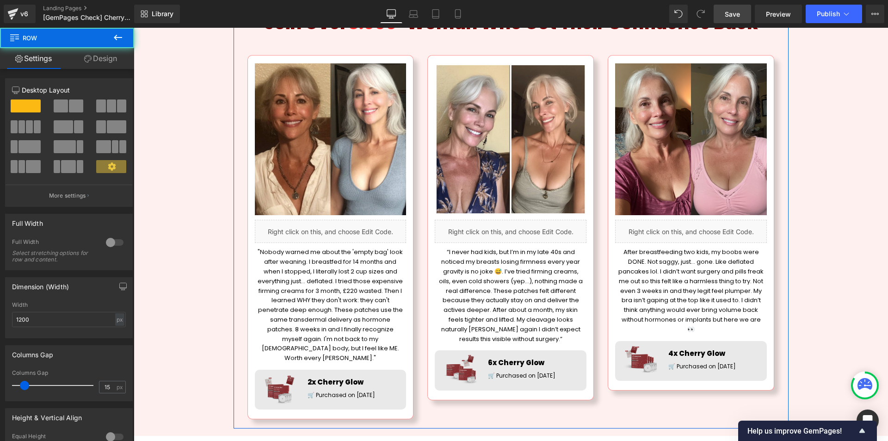
click at [108, 59] on link "Design" at bounding box center [100, 58] width 67 height 21
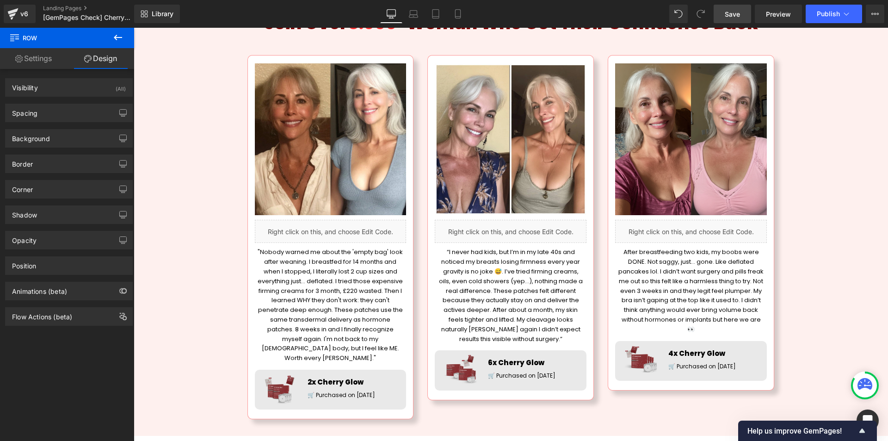
drag, startPoint x: 164, startPoint y: 105, endPoint x: 149, endPoint y: 96, distance: 17.1
click at [164, 105] on div "Liquid Join Over 8.000+ Woman Who Got Their Confidence Back Heading Image Liqui…" at bounding box center [511, 198] width 755 height 459
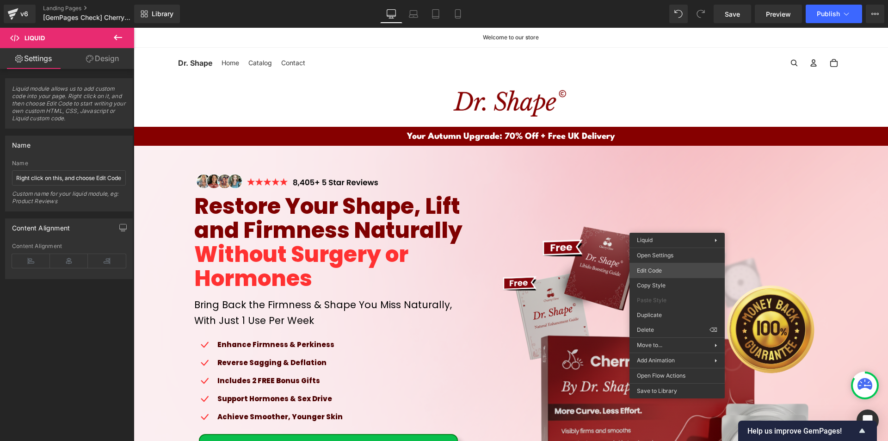
click at [654, 0] on div "You are previewing how the will restyle your page. You can not edit Elements in…" at bounding box center [444, 0] width 888 height 0
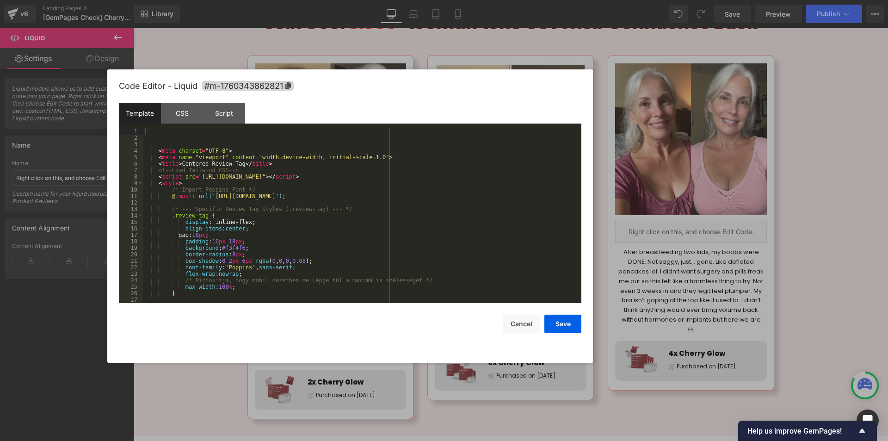
drag, startPoint x: 483, startPoint y: 100, endPoint x: 389, endPoint y: 96, distance: 94.0
click at [389, 96] on div "Code Editor - Liquid #m-1760343862821" at bounding box center [350, 85] width 463 height 33
drag, startPoint x: 319, startPoint y: 175, endPoint x: 115, endPoint y: 168, distance: 204.1
click at [115, 168] on div "Code Editor - Liquid #m-1760343862821 Template CSS Script Data 1 2 3 4 5 6 7 8 …" at bounding box center [350, 215] width 486 height 293
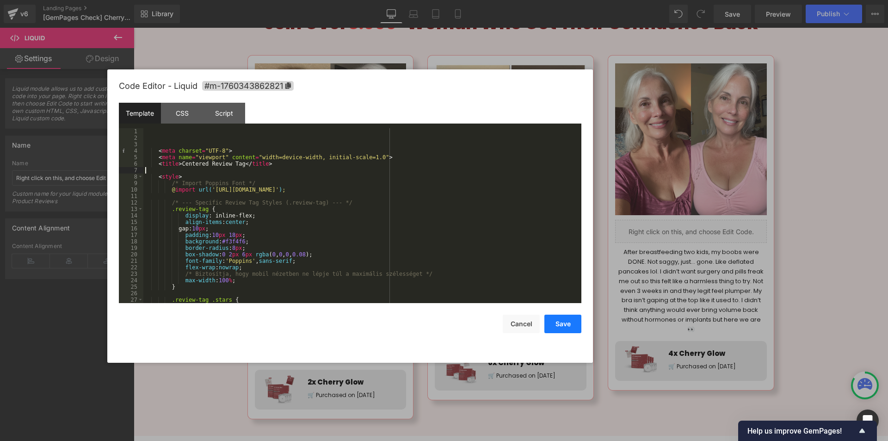
click at [558, 325] on button "Save" at bounding box center [562, 324] width 37 height 19
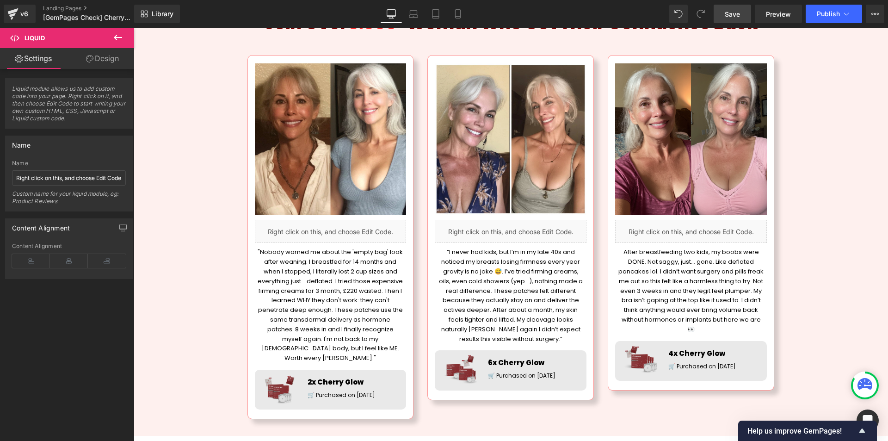
drag, startPoint x: 734, startPoint y: 14, endPoint x: 532, endPoint y: 31, distance: 202.9
click at [734, 14] on span "Save" at bounding box center [732, 14] width 15 height 10
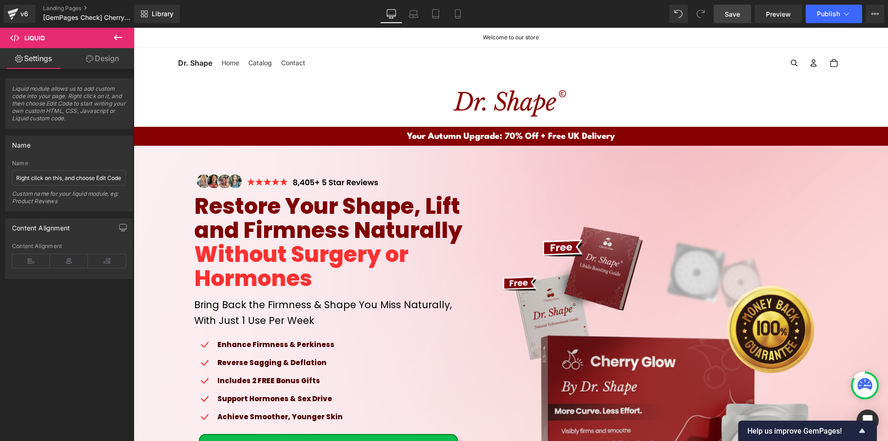
click at [734, 17] on span "Save" at bounding box center [732, 14] width 15 height 10
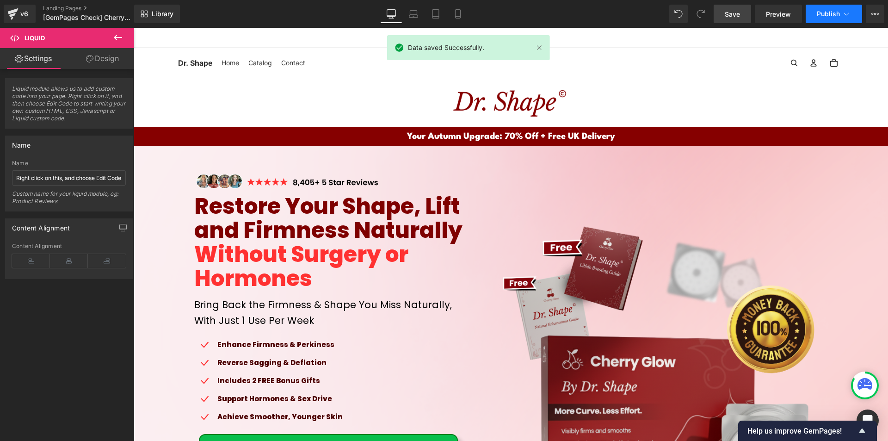
click at [823, 10] on span "Publish" at bounding box center [828, 13] width 23 height 7
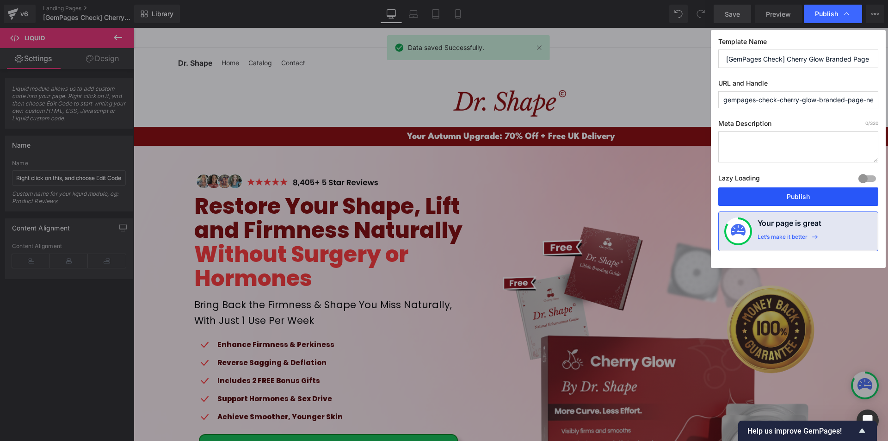
click at [762, 195] on button "Publish" at bounding box center [798, 196] width 160 height 19
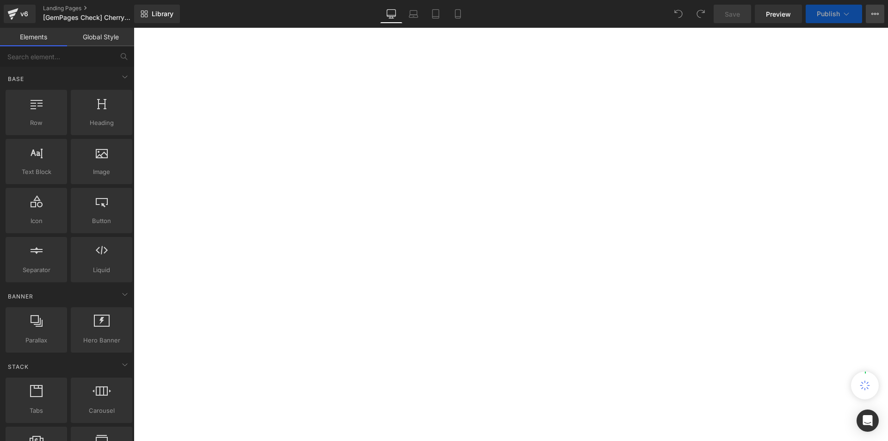
click at [877, 12] on icon at bounding box center [875, 13] width 7 height 7
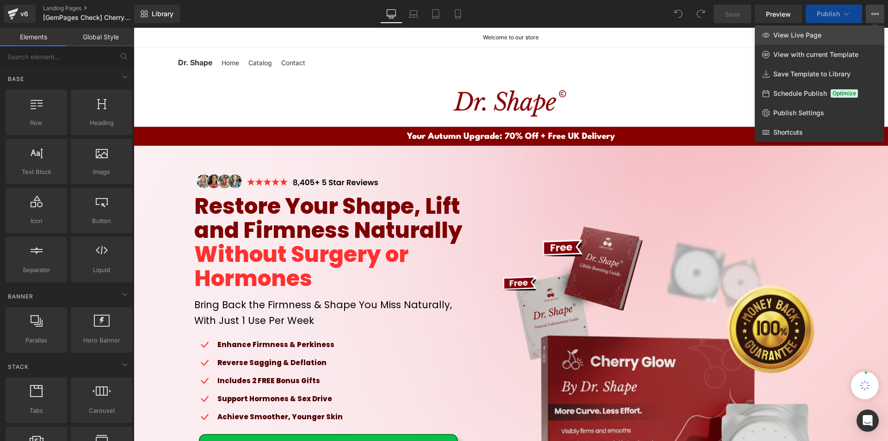
click at [797, 37] on span "View Live Page" at bounding box center [797, 35] width 48 height 8
